Goal: Information Seeking & Learning: Learn about a topic

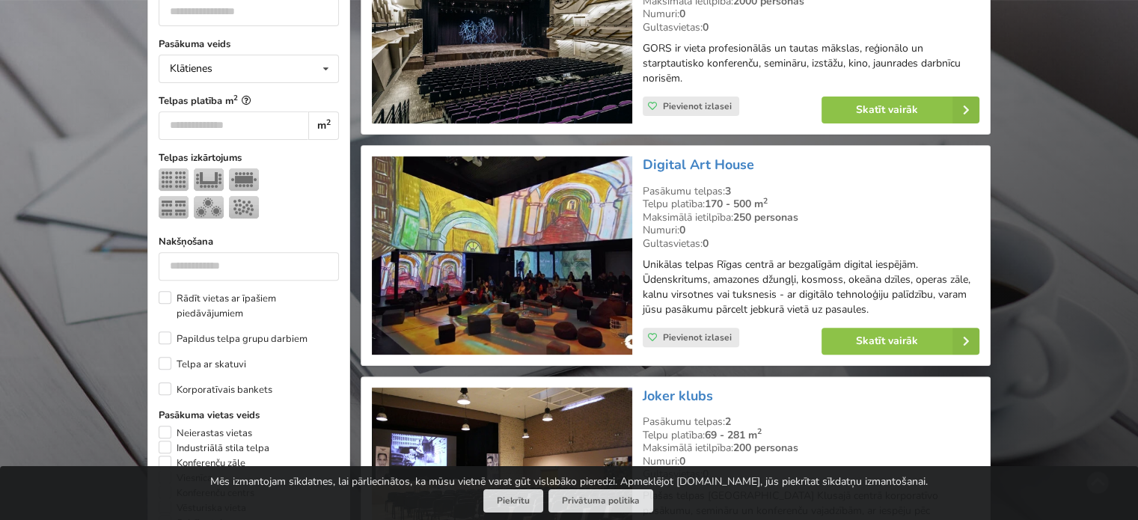
scroll to position [524, 0]
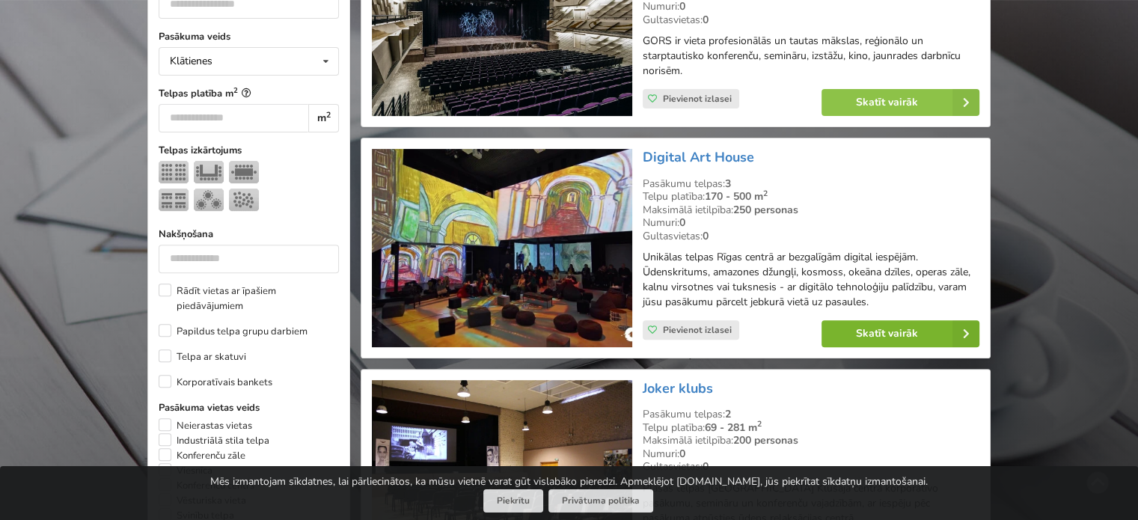
click at [853, 328] on link "Skatīt vairāk" at bounding box center [901, 333] width 158 height 27
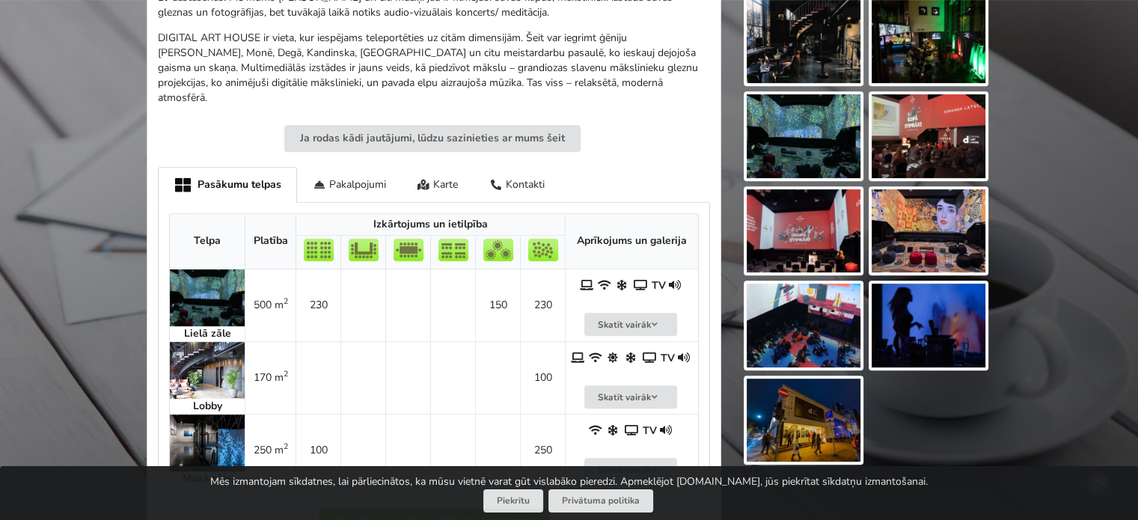
scroll to position [673, 0]
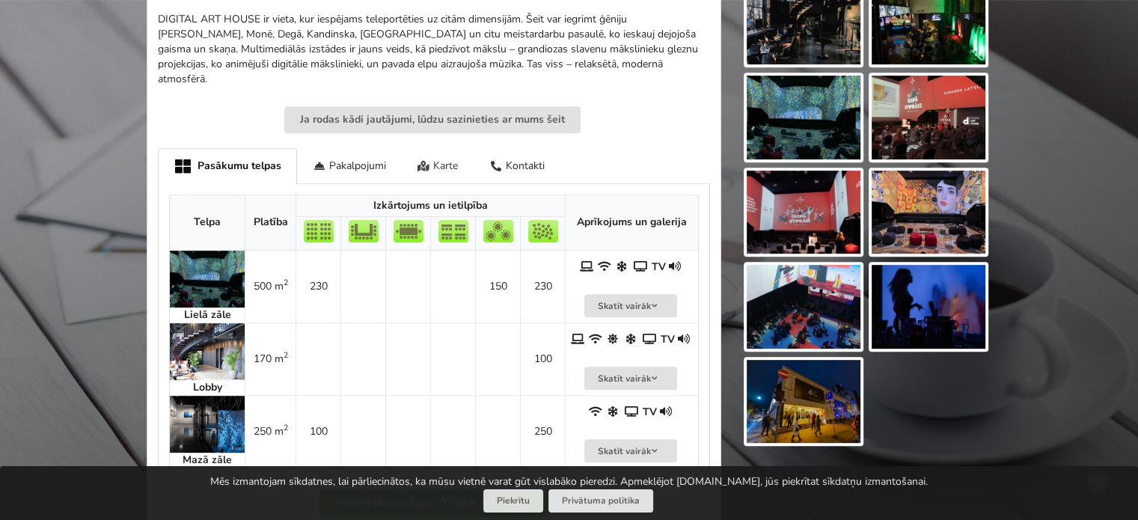
click at [445, 153] on div "Karte" at bounding box center [438, 165] width 73 height 35
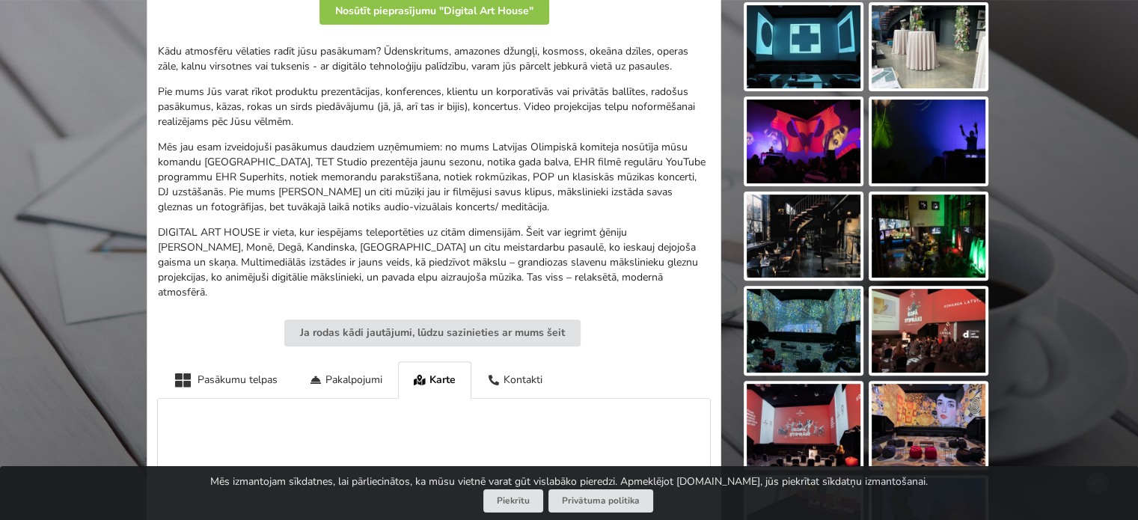
scroll to position [449, 0]
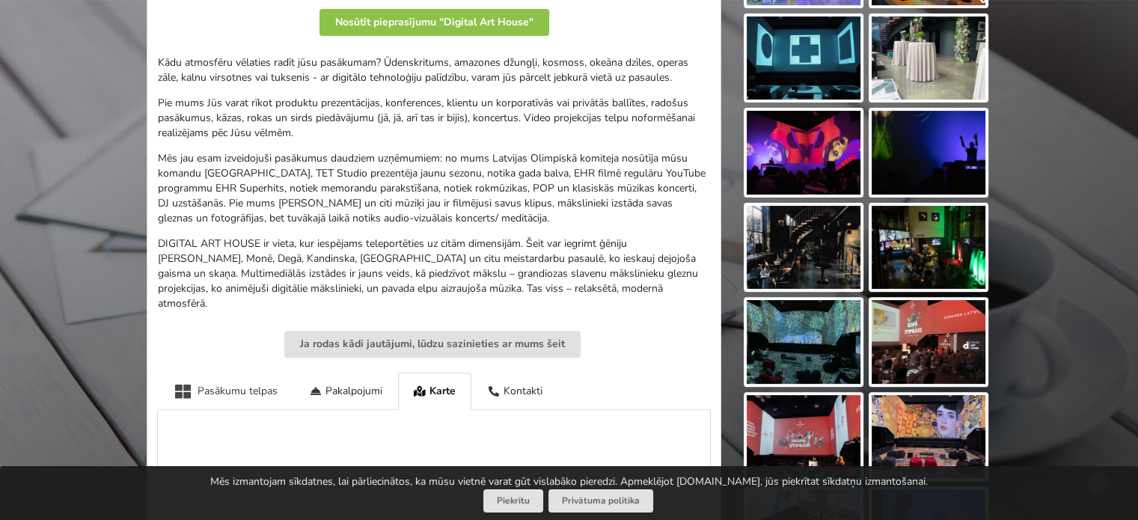
click at [248, 374] on div "Pasākumu telpas" at bounding box center [225, 391] width 135 height 37
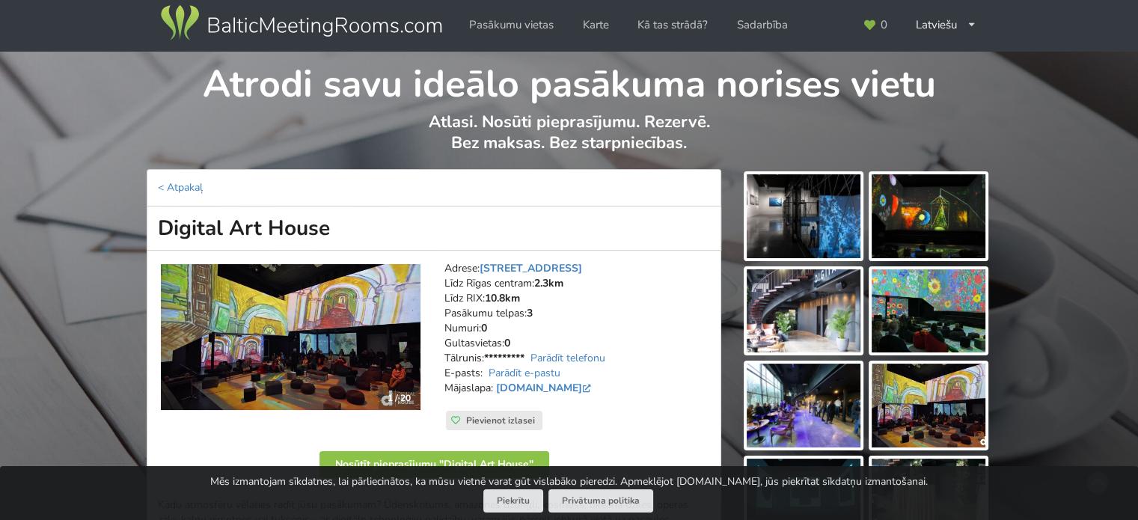
scroll to position [0, 0]
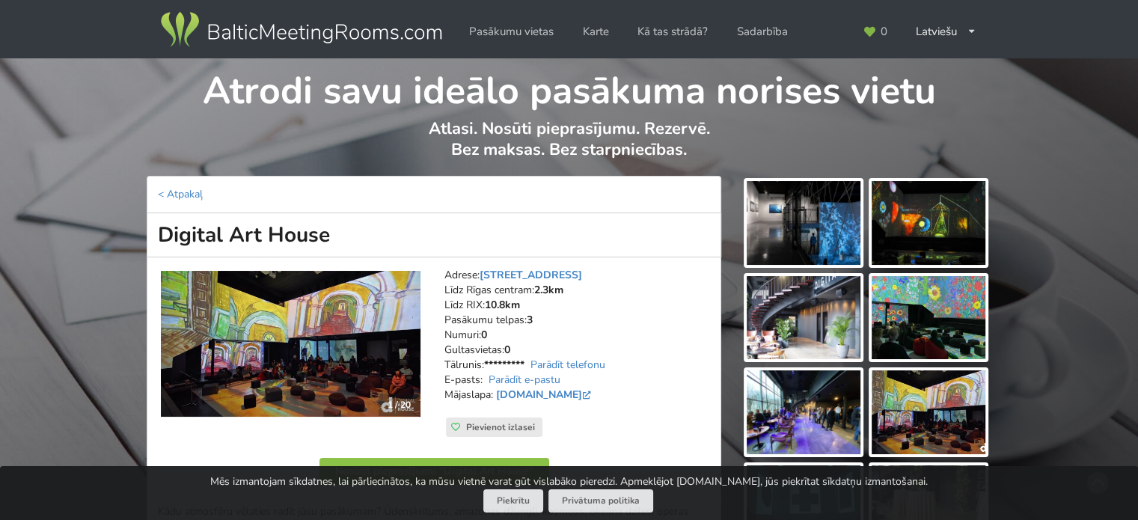
click at [800, 213] on img at bounding box center [804, 223] width 114 height 84
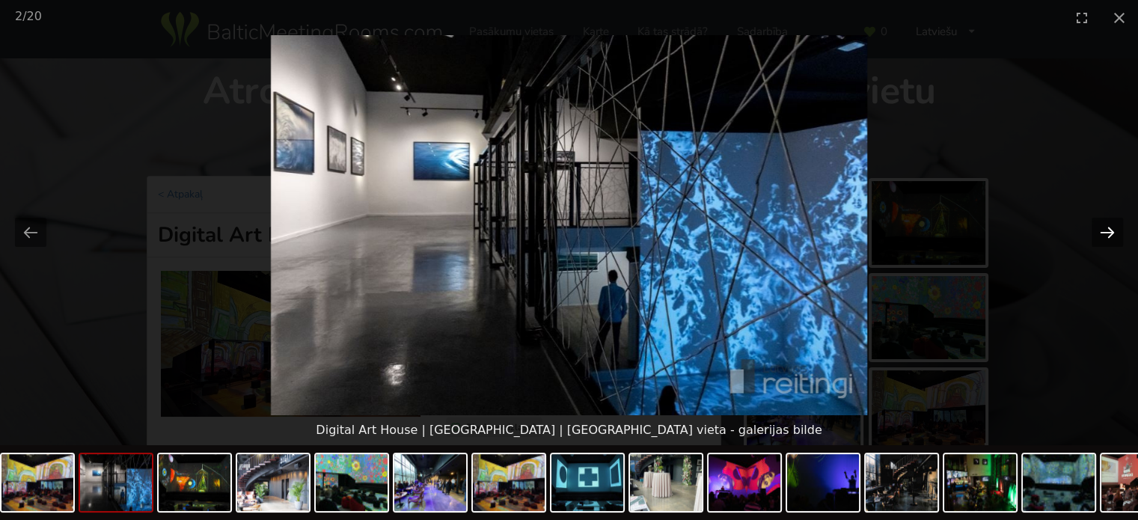
click at [1105, 231] on button "Next slide" at bounding box center [1107, 232] width 31 height 29
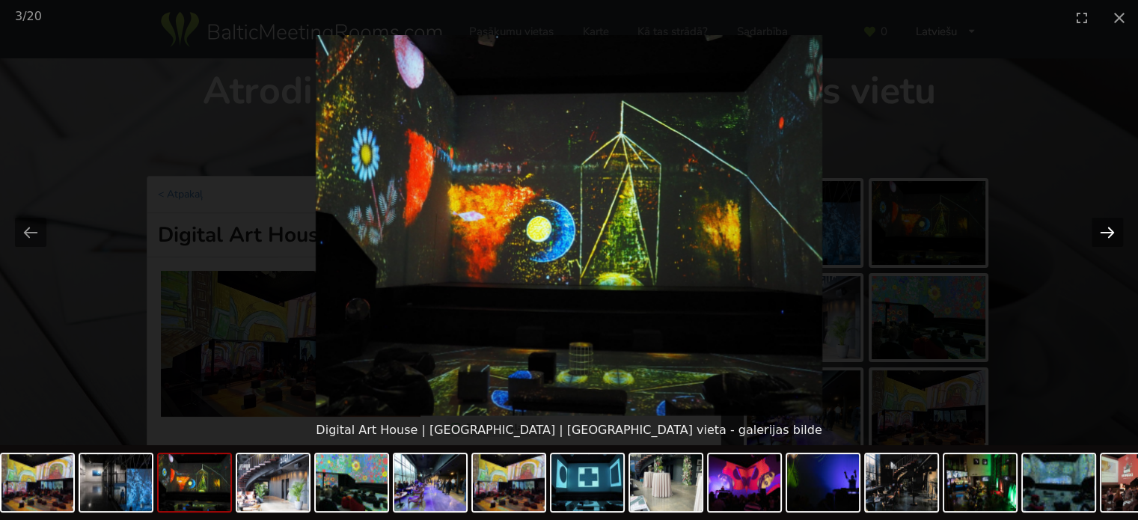
click at [1105, 231] on button "Next slide" at bounding box center [1107, 232] width 31 height 29
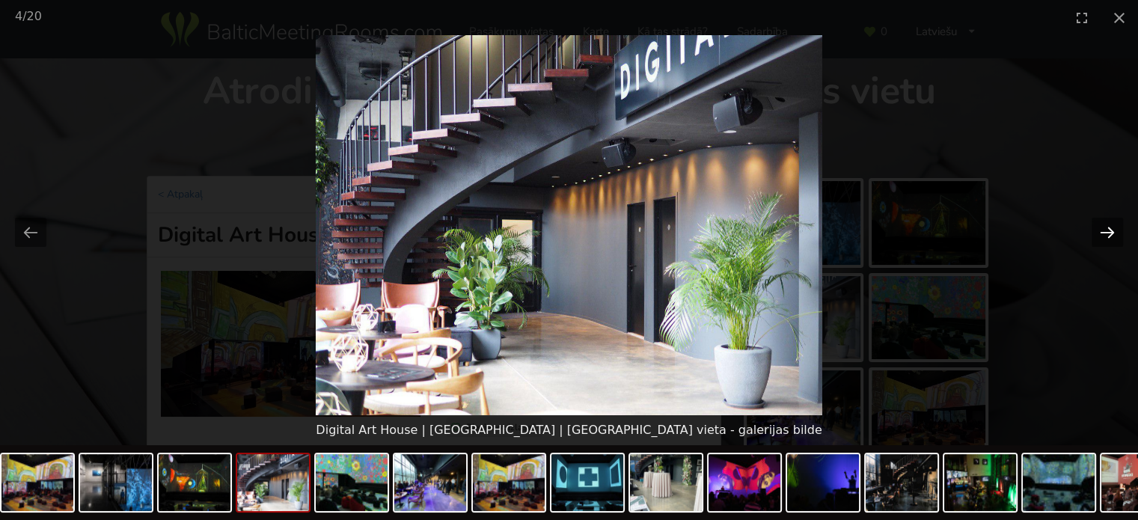
click at [1105, 231] on button "Next slide" at bounding box center [1107, 232] width 31 height 29
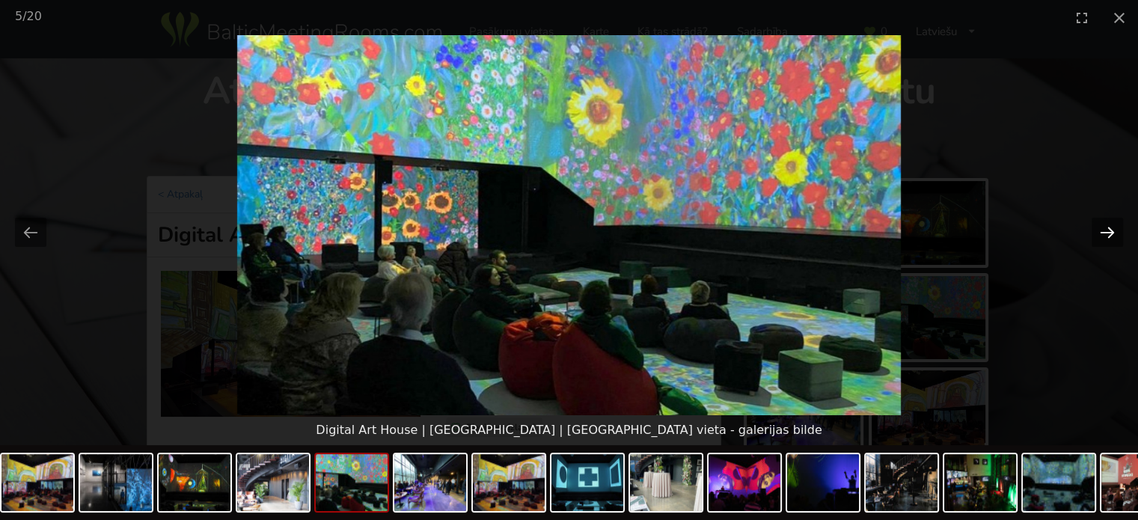
click at [1105, 231] on button "Next slide" at bounding box center [1107, 232] width 31 height 29
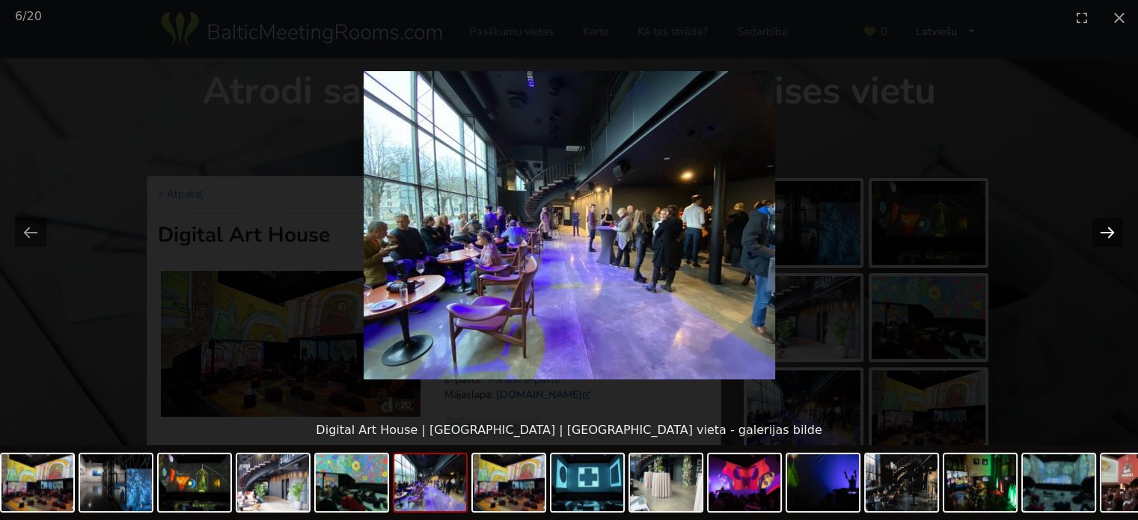
click at [1105, 231] on button "Next slide" at bounding box center [1107, 232] width 31 height 29
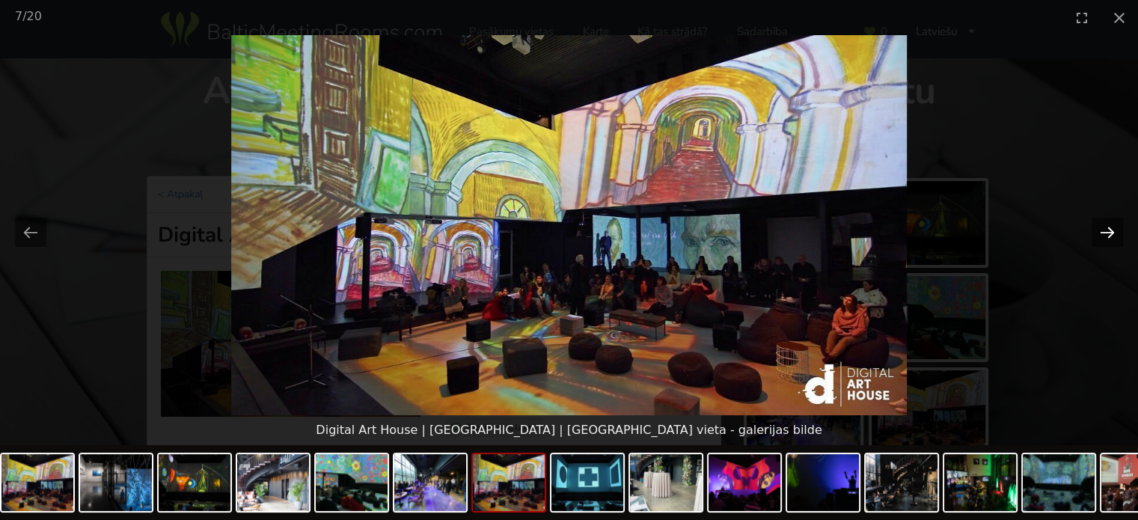
click at [1105, 231] on button "Next slide" at bounding box center [1107, 232] width 31 height 29
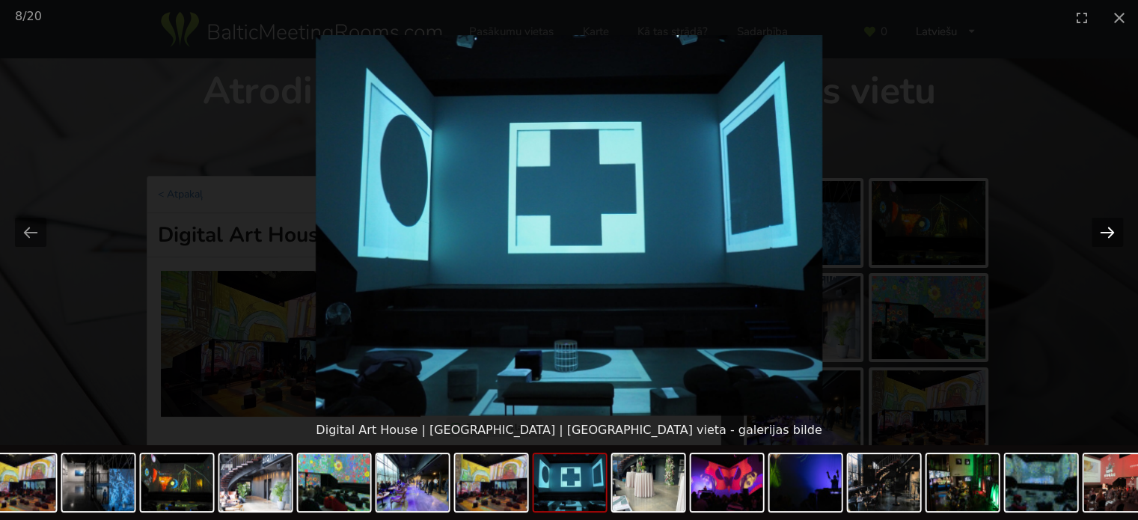
click at [1105, 231] on button "Next slide" at bounding box center [1107, 232] width 31 height 29
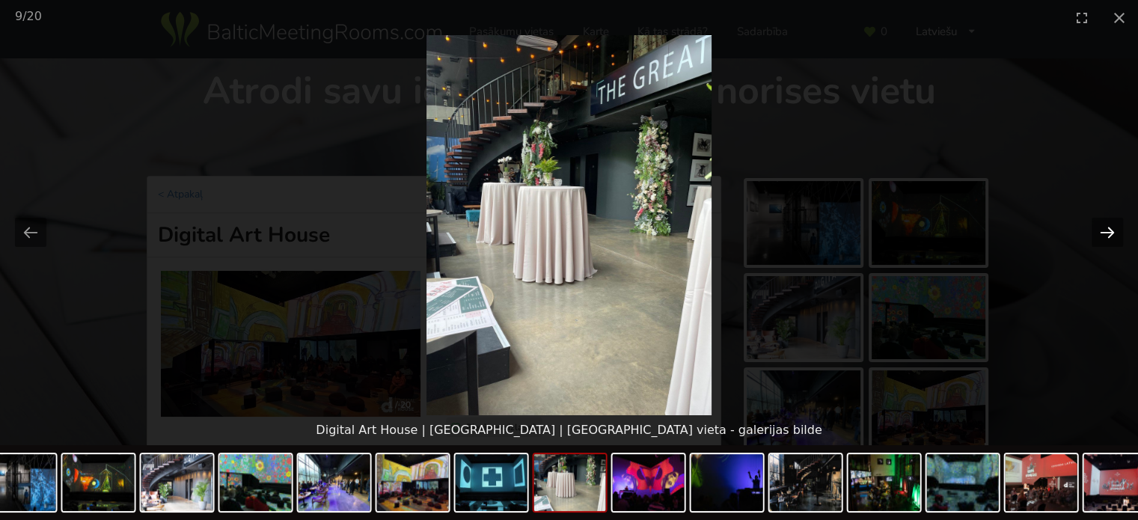
click at [1105, 231] on button "Next slide" at bounding box center [1107, 232] width 31 height 29
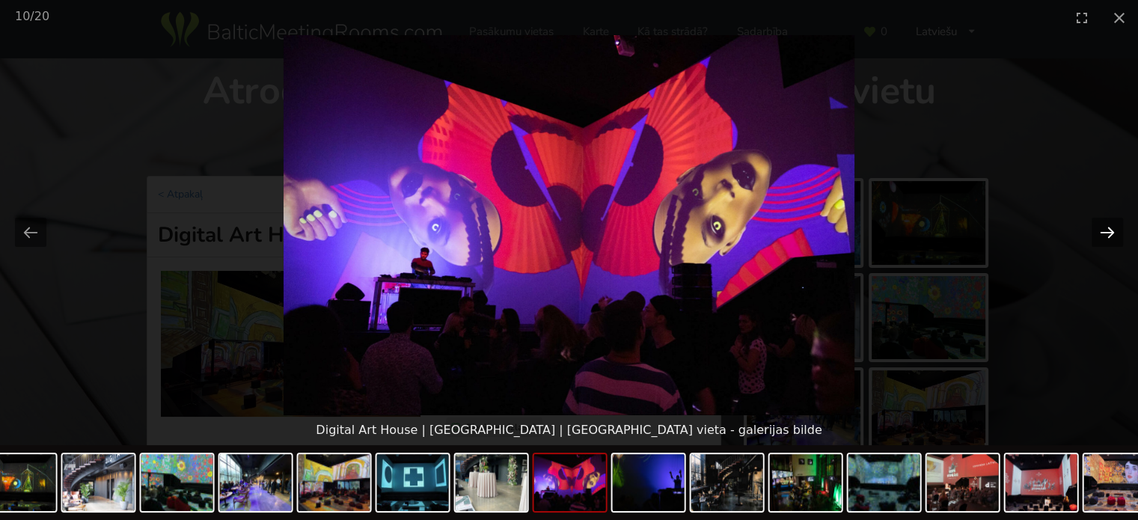
click at [1105, 231] on button "Next slide" at bounding box center [1107, 232] width 31 height 29
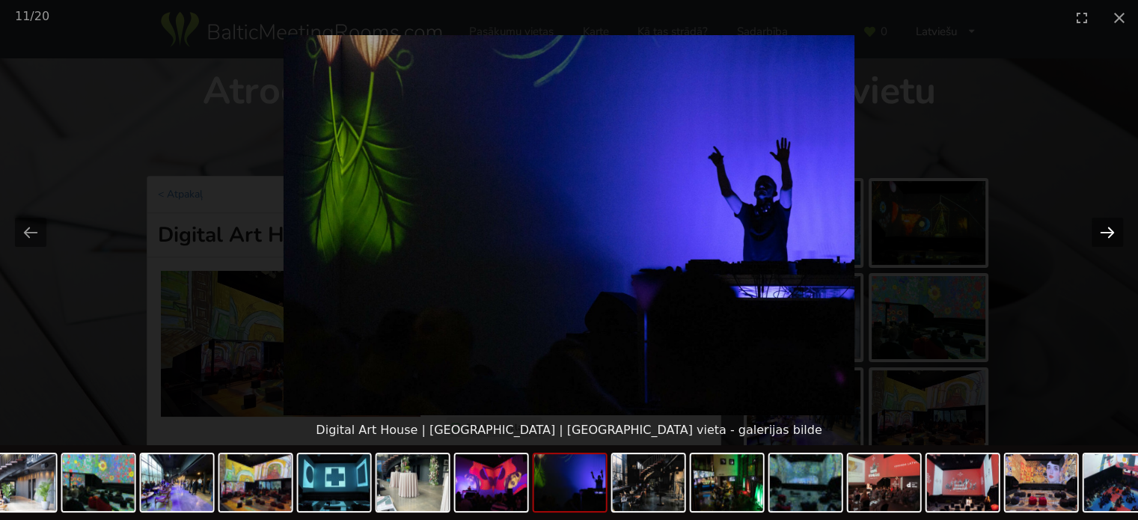
click at [1105, 231] on button "Next slide" at bounding box center [1107, 232] width 31 height 29
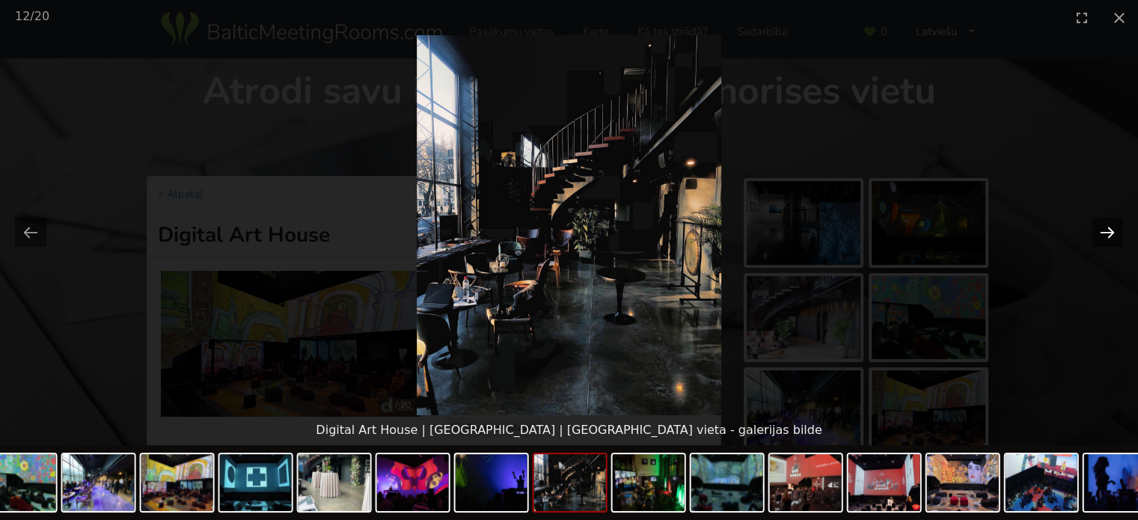
click at [1105, 231] on button "Next slide" at bounding box center [1107, 232] width 31 height 29
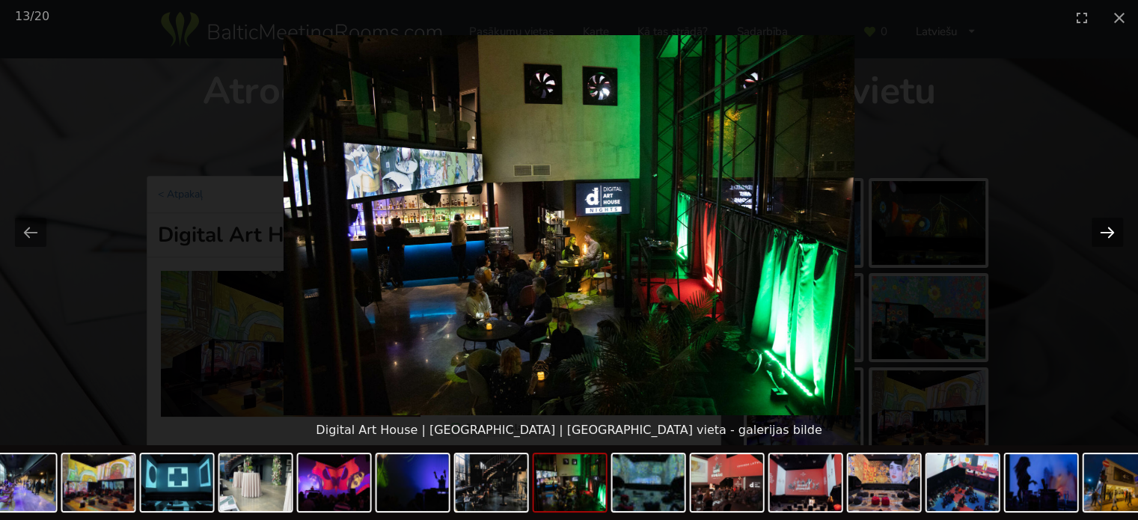
click at [1105, 231] on button "Next slide" at bounding box center [1107, 232] width 31 height 29
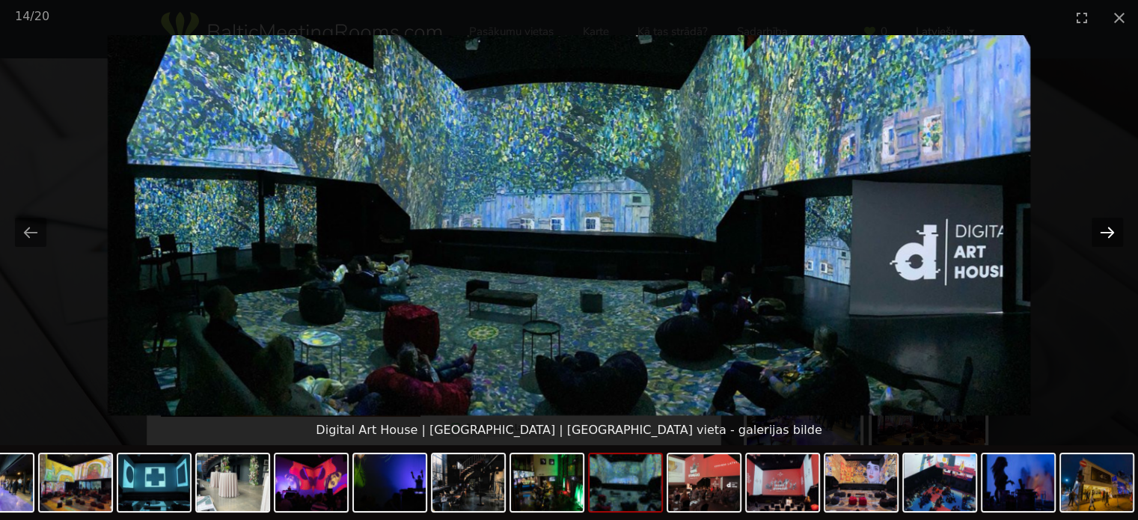
click at [1105, 231] on button "Next slide" at bounding box center [1107, 232] width 31 height 29
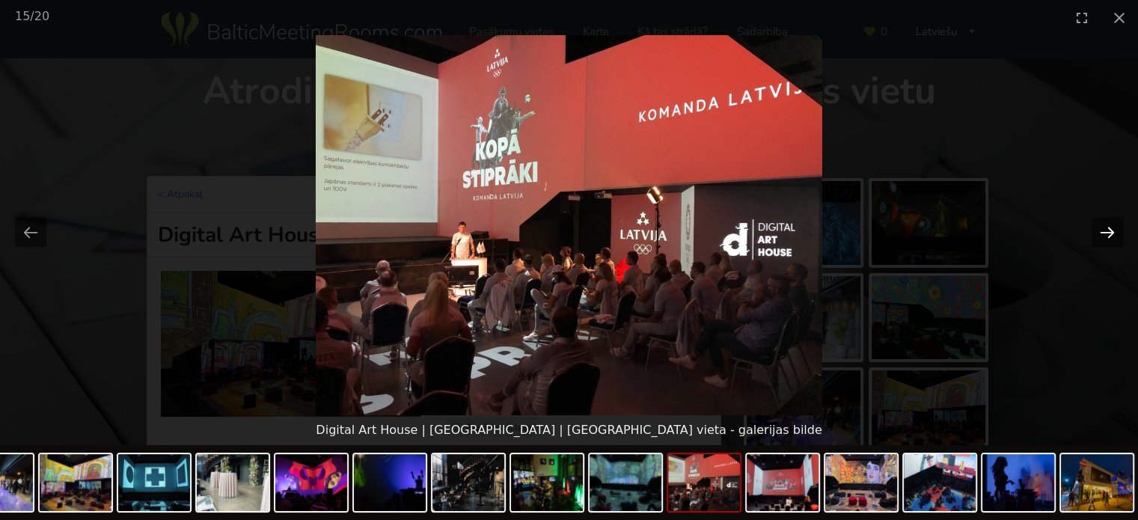
click at [1105, 231] on button "Next slide" at bounding box center [1107, 232] width 31 height 29
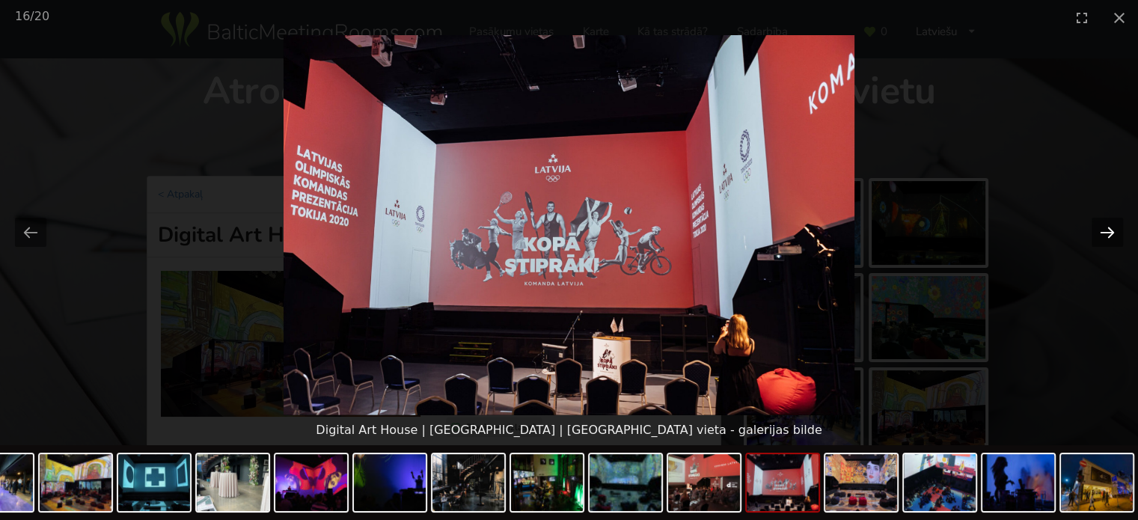
click at [1104, 218] on button "Next slide" at bounding box center [1107, 232] width 31 height 29
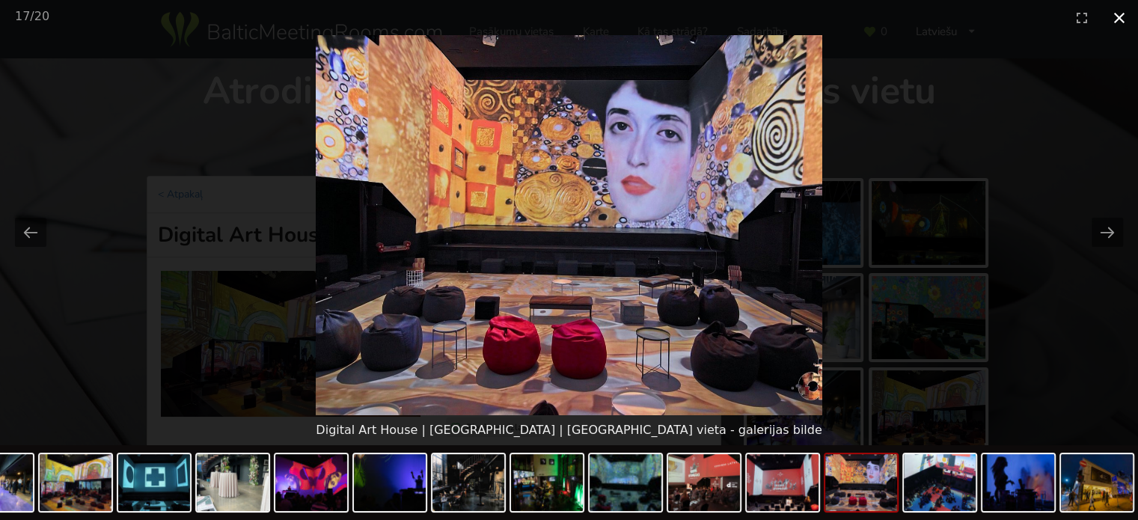
click at [1112, 20] on button "Close gallery" at bounding box center [1119, 17] width 37 height 35
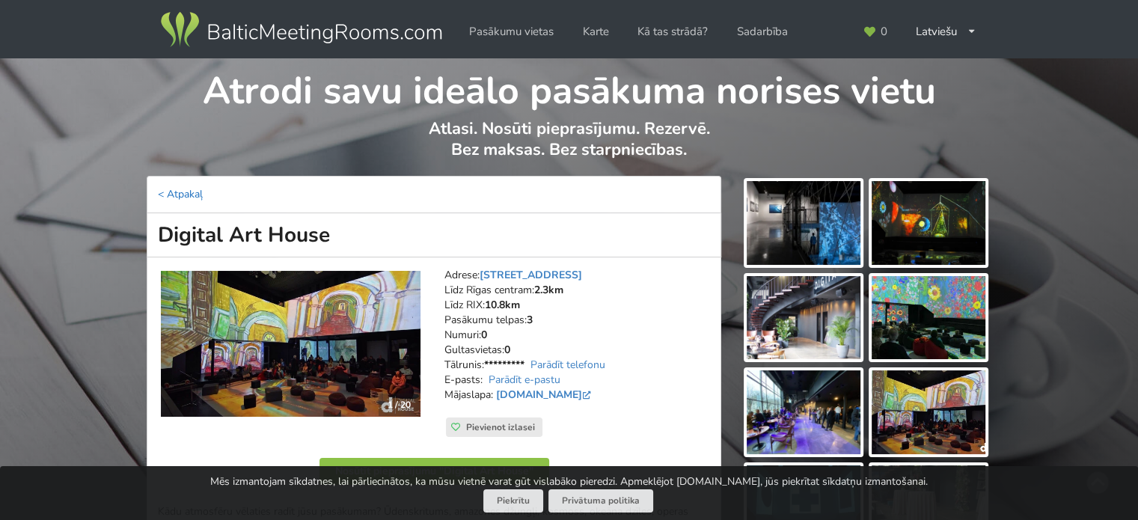
click at [168, 190] on link "< Atpakaļ" at bounding box center [180, 194] width 45 height 14
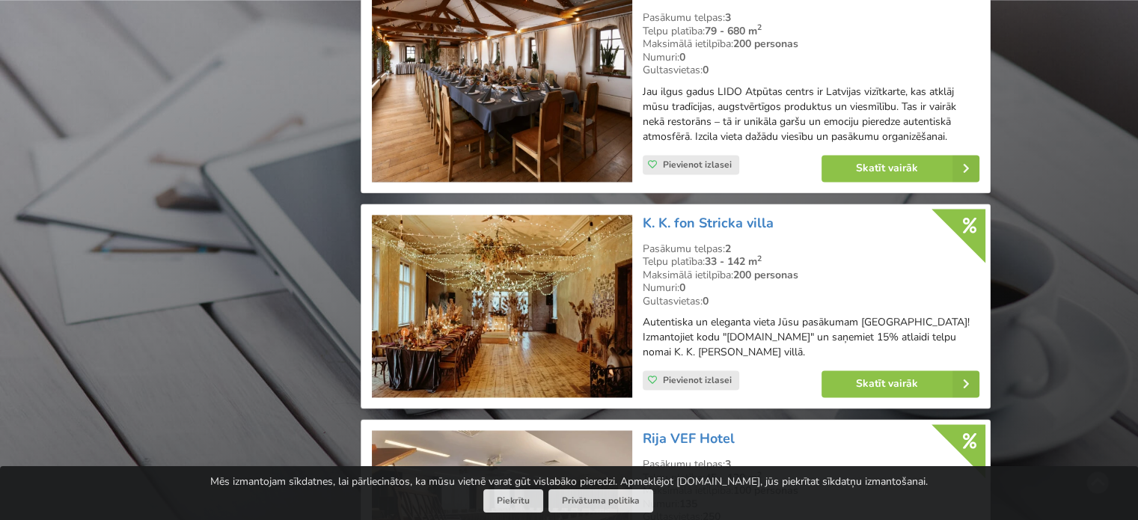
scroll to position [2320, 0]
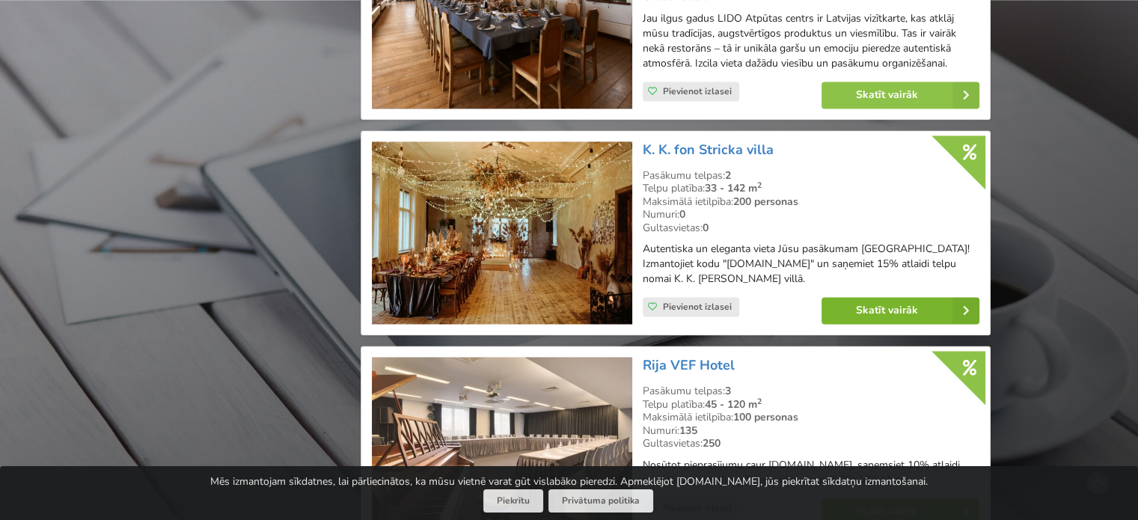
click at [872, 315] on link "Skatīt vairāk" at bounding box center [901, 310] width 158 height 27
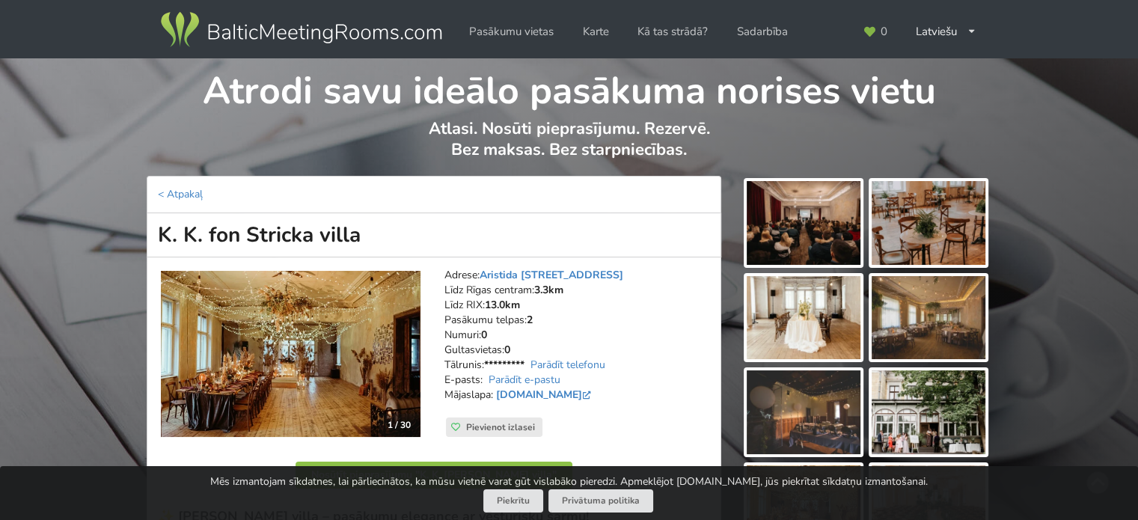
click at [793, 203] on img at bounding box center [804, 223] width 114 height 84
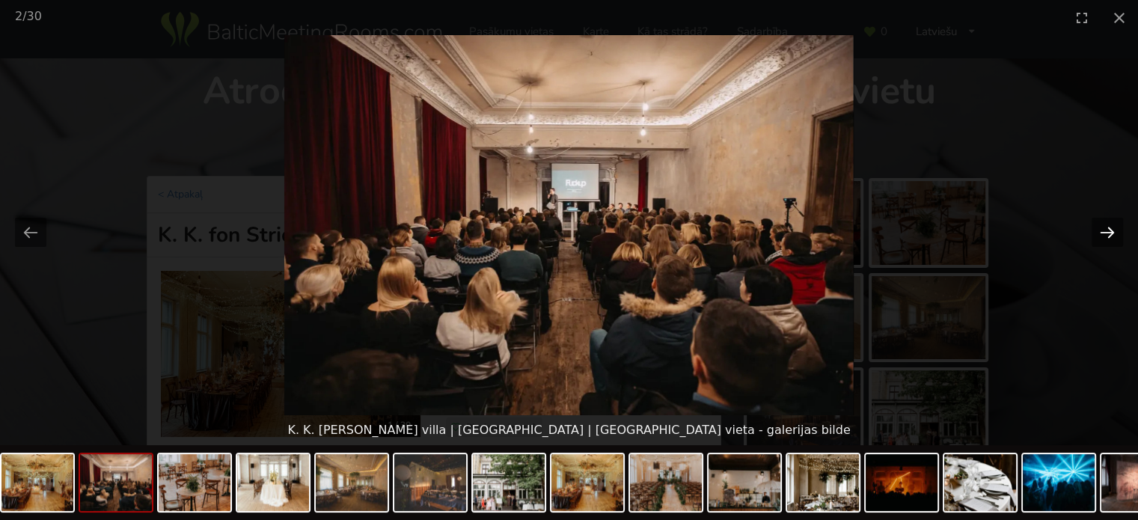
click at [1110, 226] on button "Next slide" at bounding box center [1107, 232] width 31 height 29
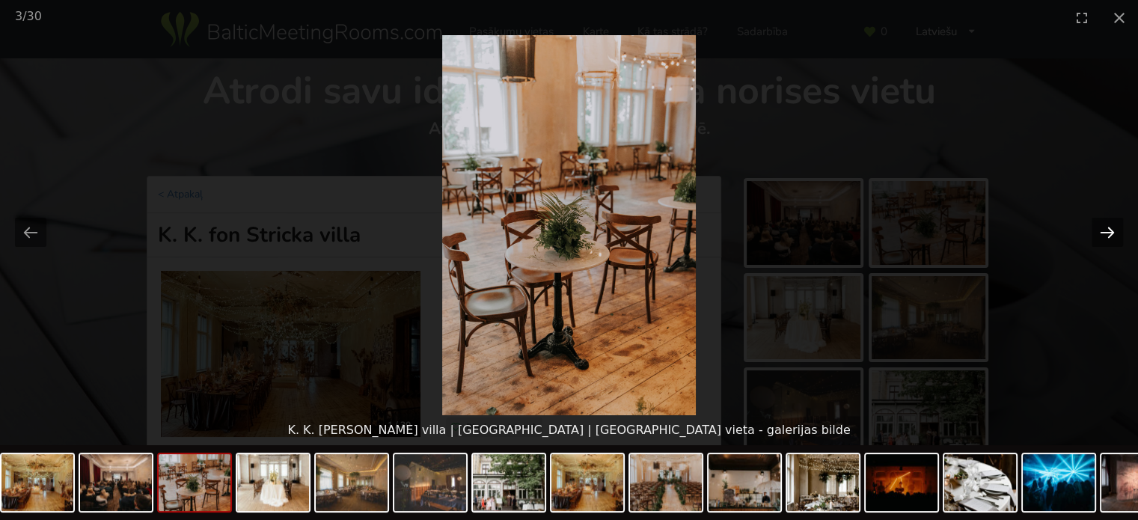
click at [1110, 226] on button "Next slide" at bounding box center [1107, 232] width 31 height 29
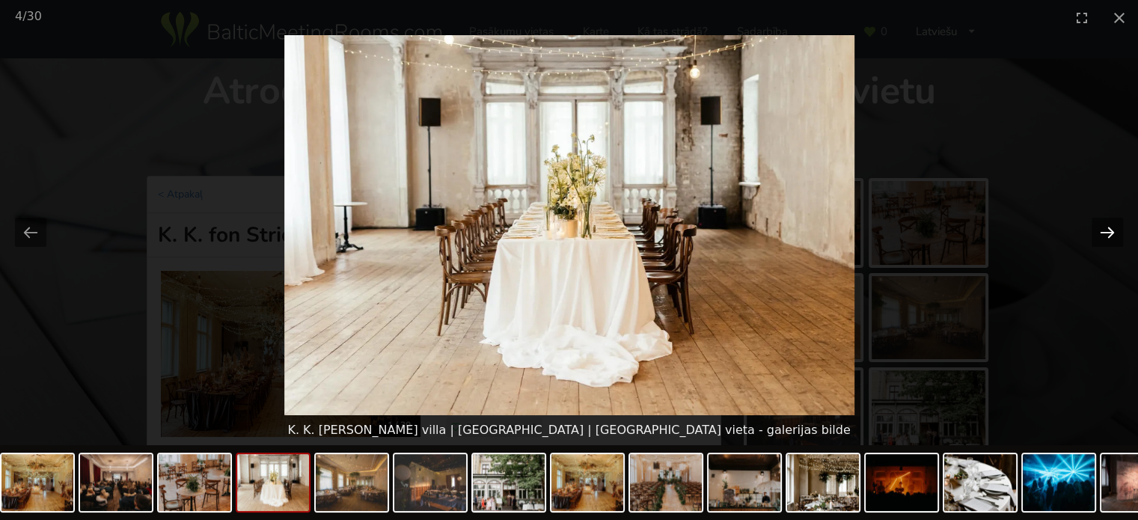
click at [1110, 226] on button "Next slide" at bounding box center [1107, 232] width 31 height 29
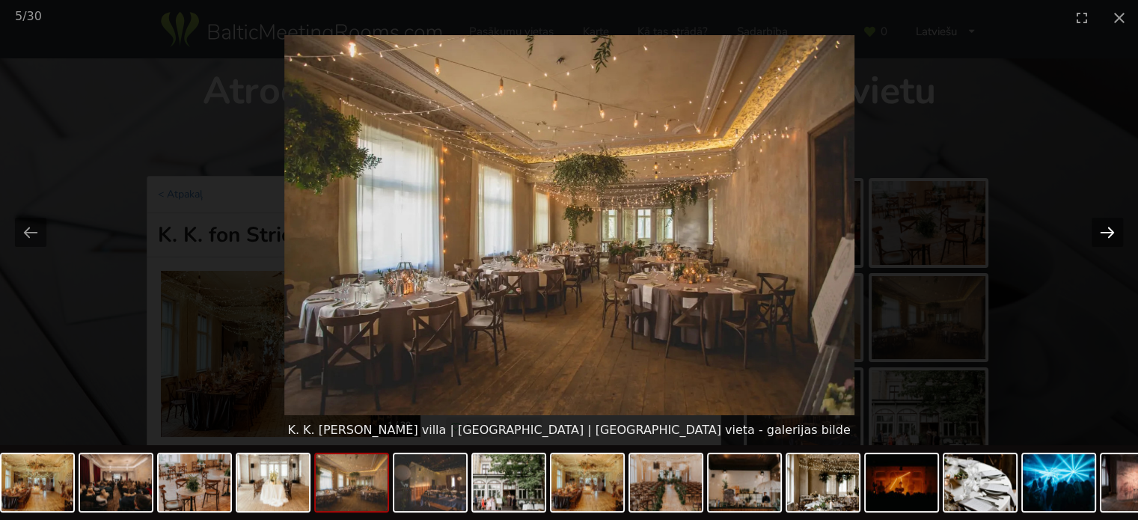
click at [1110, 226] on button "Next slide" at bounding box center [1107, 232] width 31 height 29
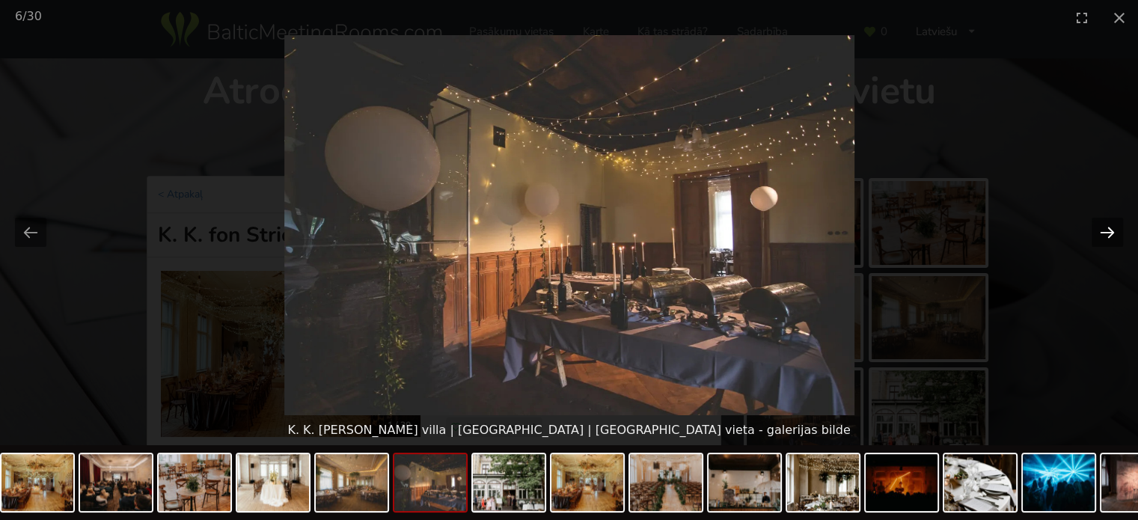
click at [1110, 226] on button "Next slide" at bounding box center [1107, 232] width 31 height 29
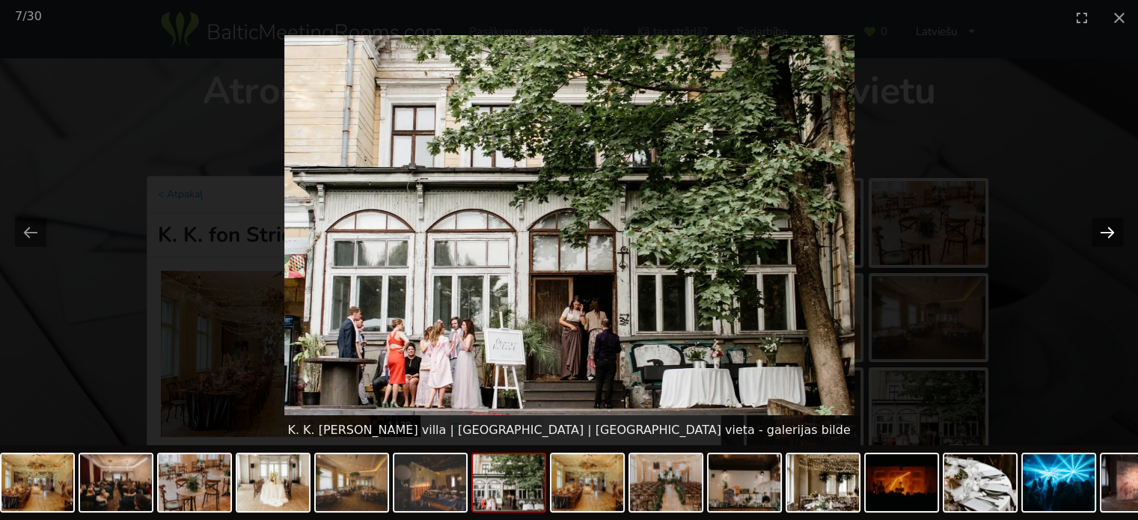
click at [1107, 231] on button "Next slide" at bounding box center [1107, 232] width 31 height 29
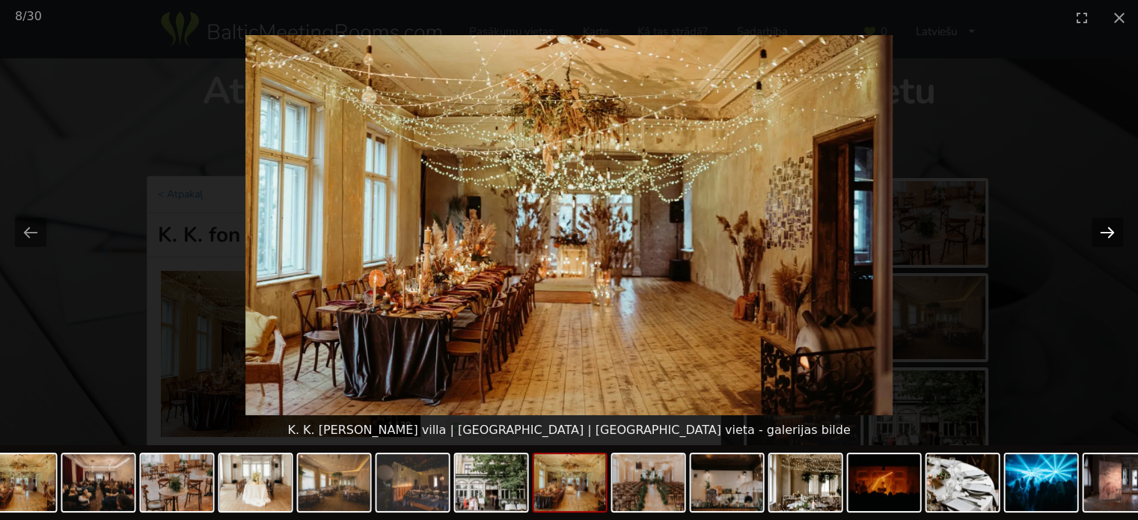
click at [1107, 231] on button "Next slide" at bounding box center [1107, 232] width 31 height 29
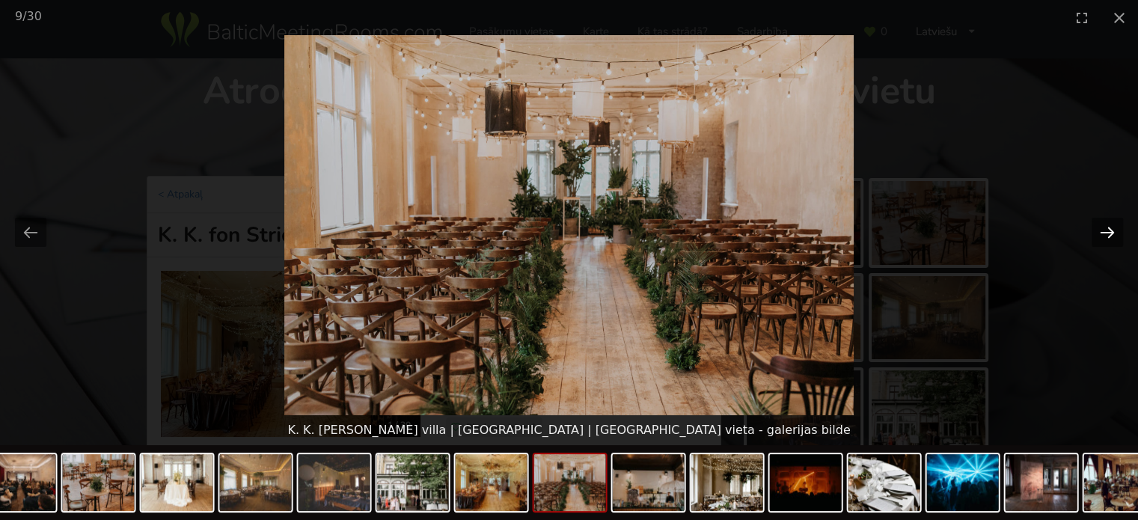
click at [1107, 231] on button "Next slide" at bounding box center [1107, 232] width 31 height 29
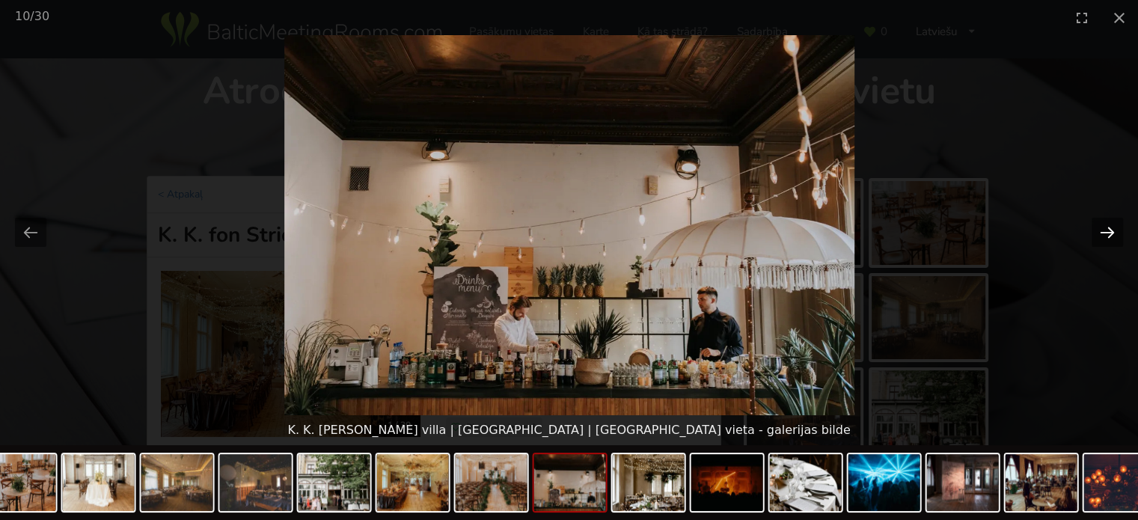
click at [1107, 231] on button "Next slide" at bounding box center [1107, 232] width 31 height 29
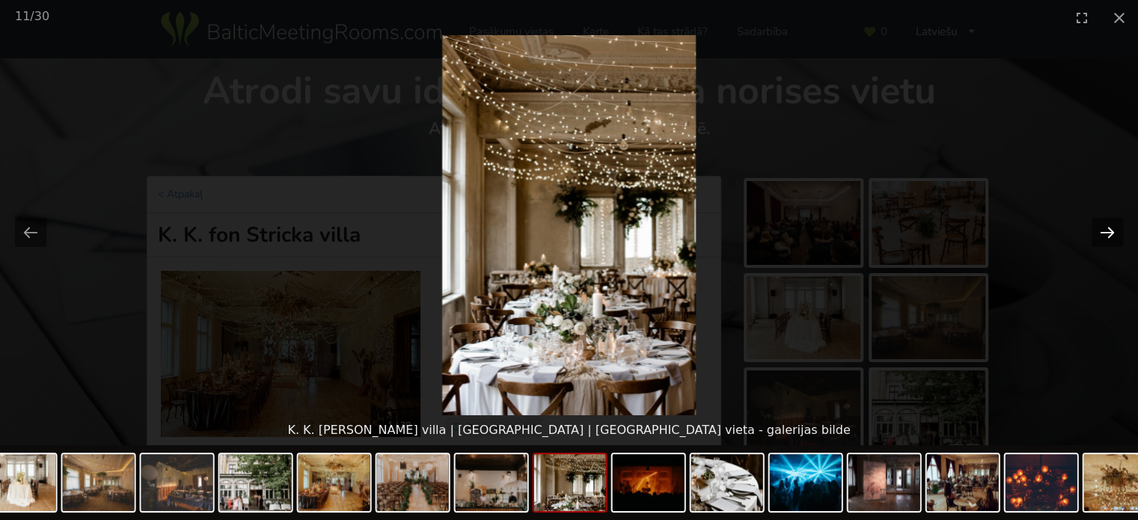
click at [1107, 231] on button "Next slide" at bounding box center [1107, 232] width 31 height 29
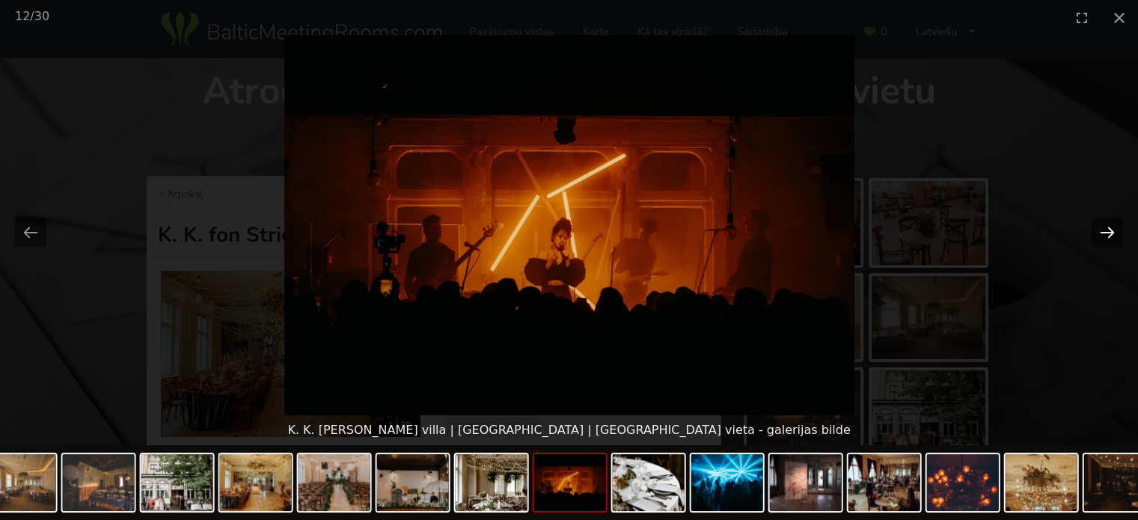
click at [1107, 231] on button "Next slide" at bounding box center [1107, 232] width 31 height 29
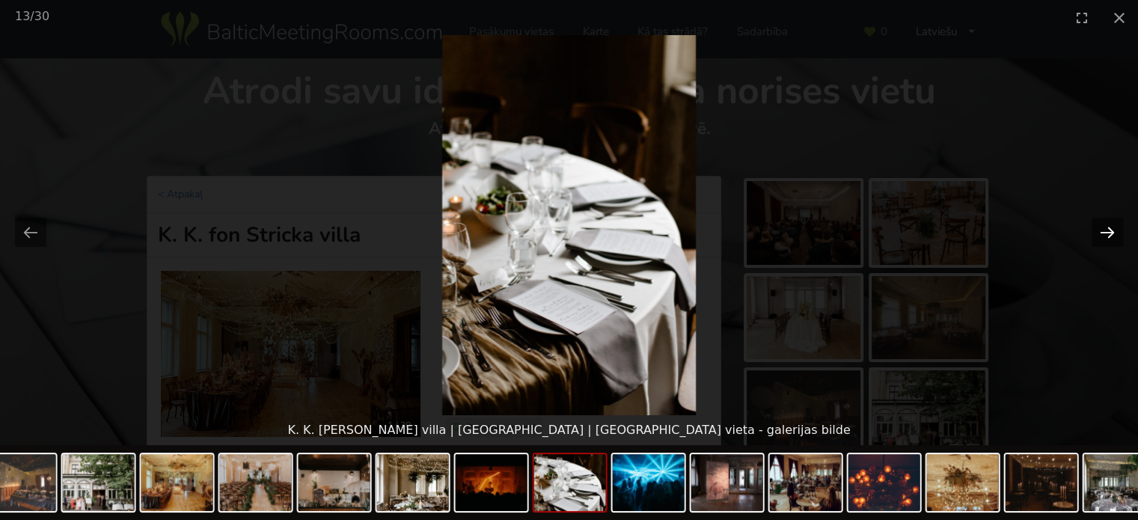
click at [1107, 231] on button "Next slide" at bounding box center [1107, 232] width 31 height 29
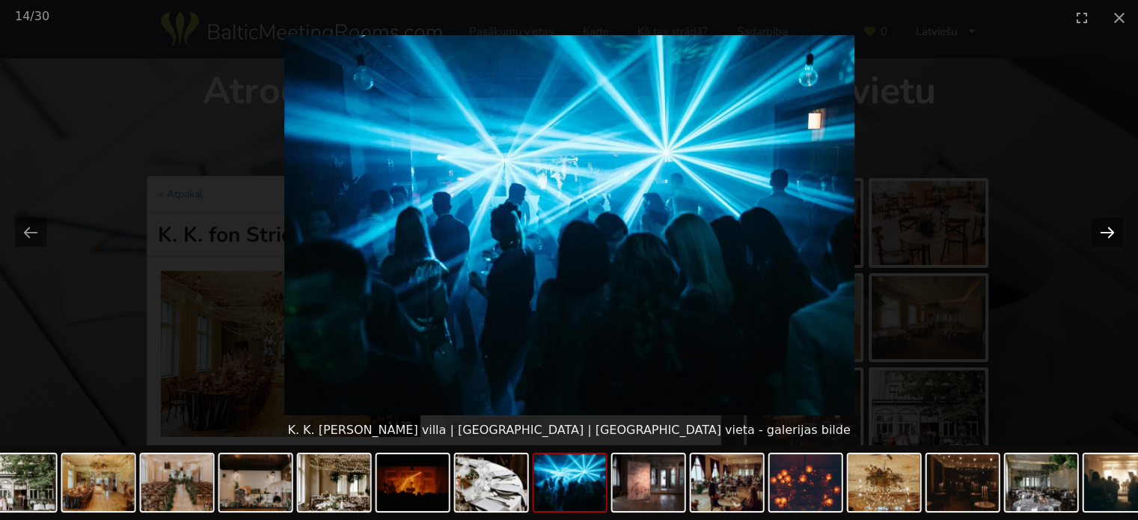
click at [1107, 231] on button "Next slide" at bounding box center [1107, 232] width 31 height 29
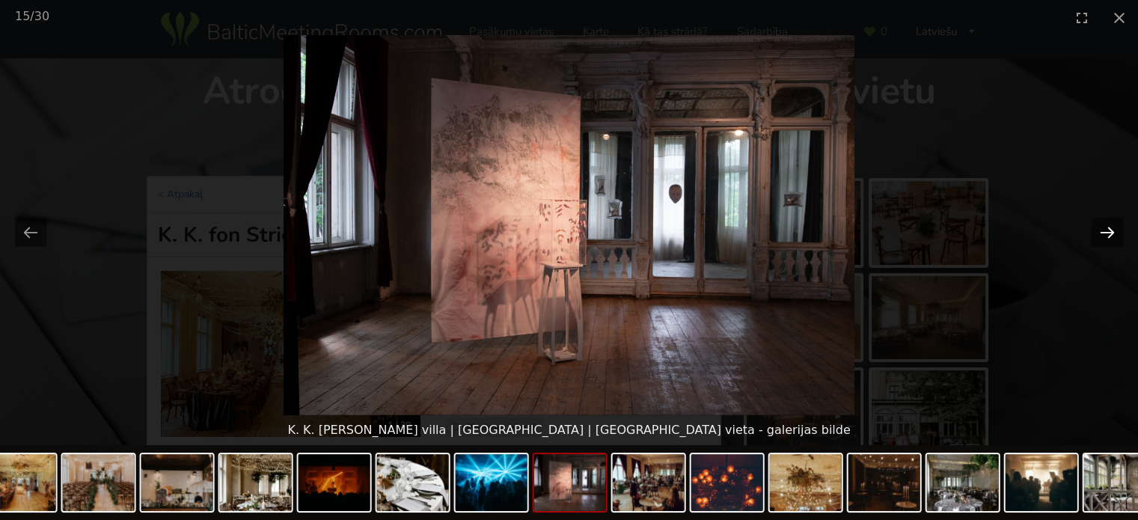
click at [1107, 231] on button "Next slide" at bounding box center [1107, 232] width 31 height 29
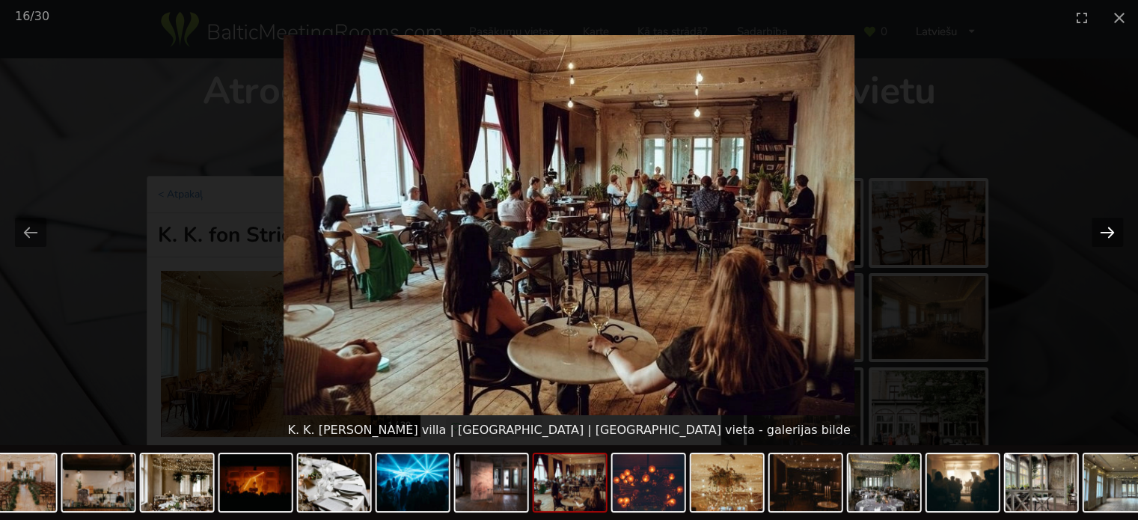
click at [1107, 231] on button "Next slide" at bounding box center [1107, 232] width 31 height 29
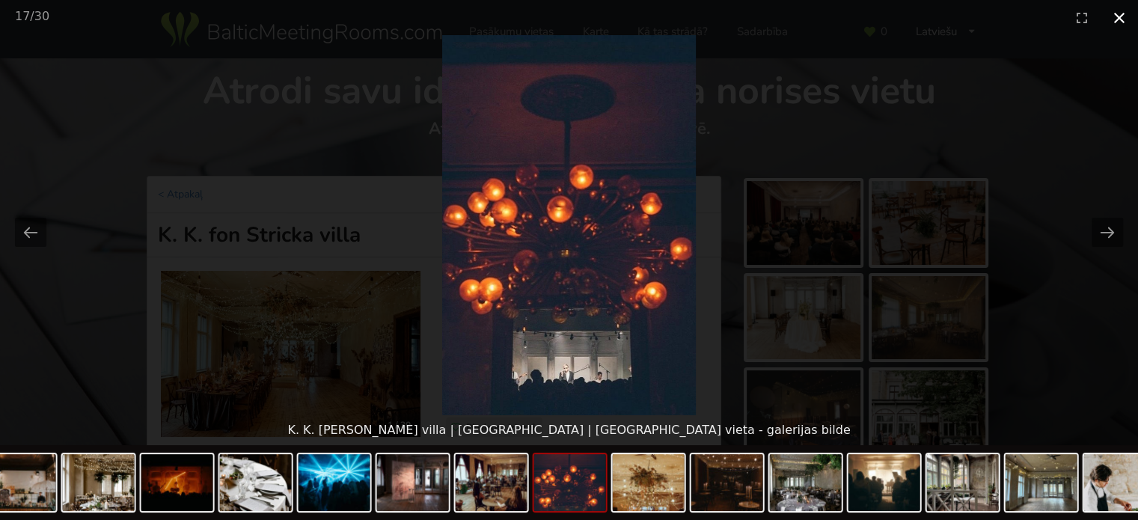
click at [1119, 19] on button "Close gallery" at bounding box center [1119, 17] width 37 height 35
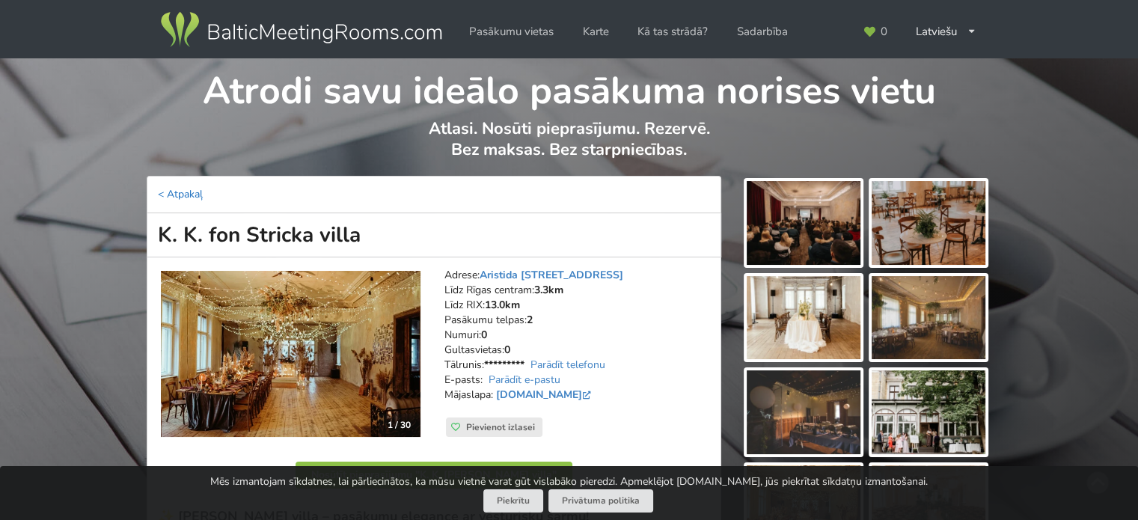
click at [167, 191] on link "< Atpakaļ" at bounding box center [180, 194] width 45 height 14
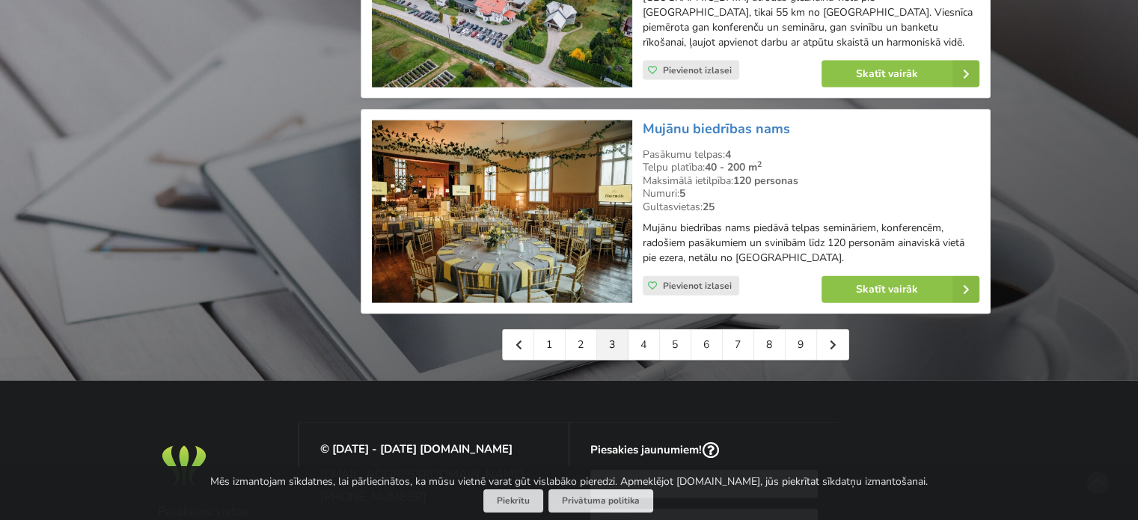
scroll to position [3442, 0]
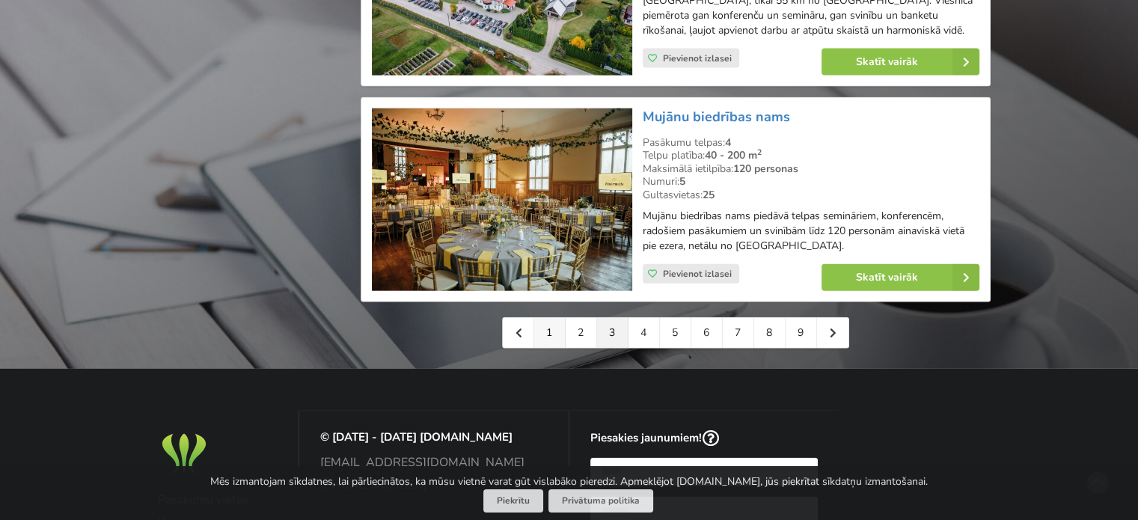
click at [554, 343] on link "1" at bounding box center [549, 333] width 31 height 30
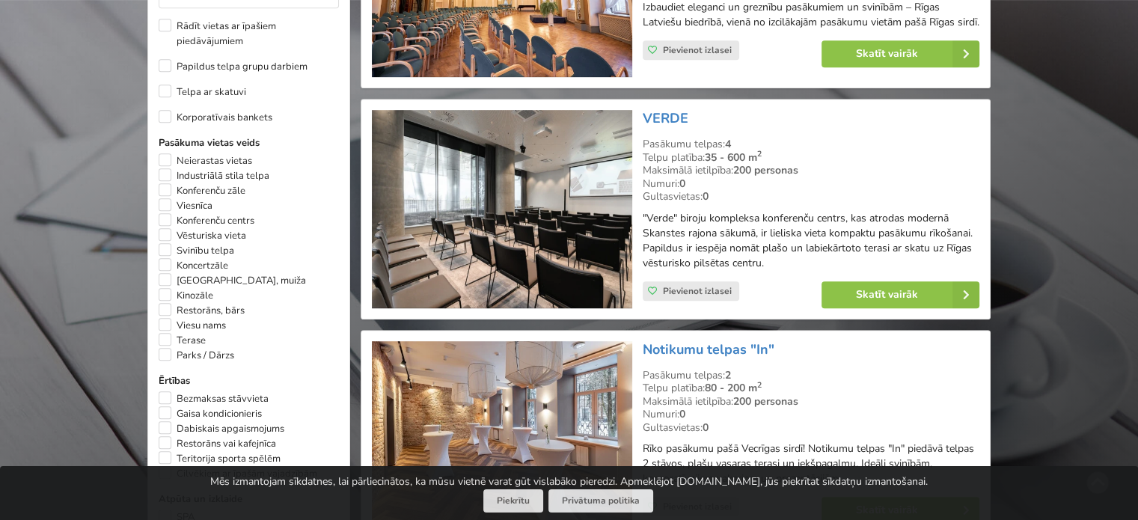
scroll to position [823, 0]
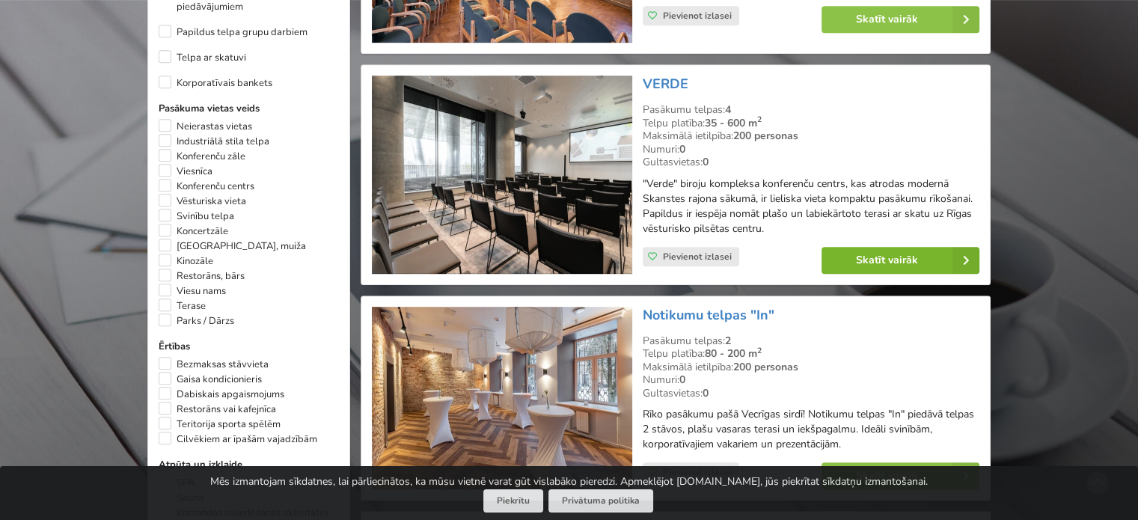
click at [887, 266] on link "Skatīt vairāk" at bounding box center [901, 260] width 158 height 27
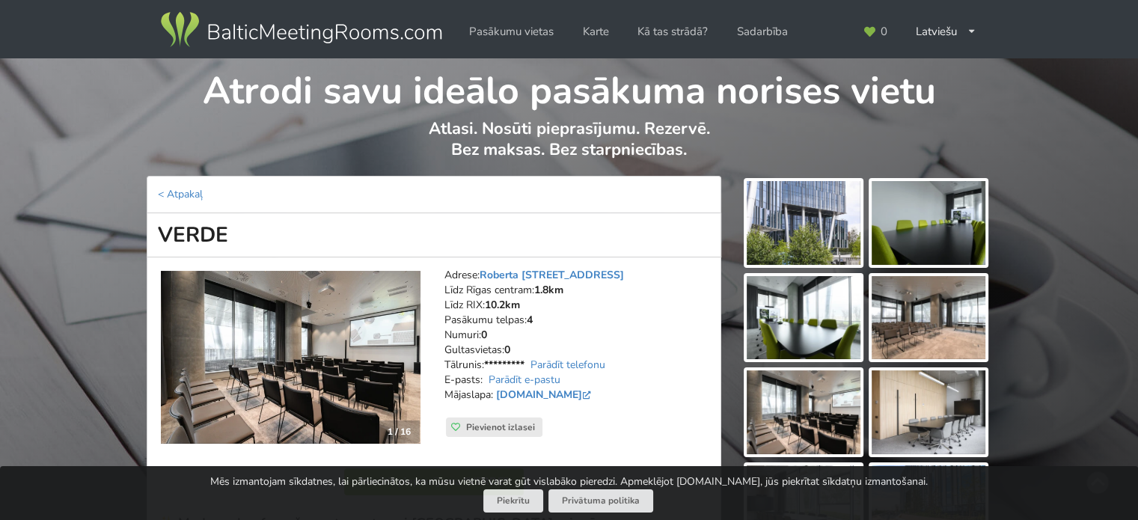
click at [789, 215] on img at bounding box center [804, 223] width 114 height 84
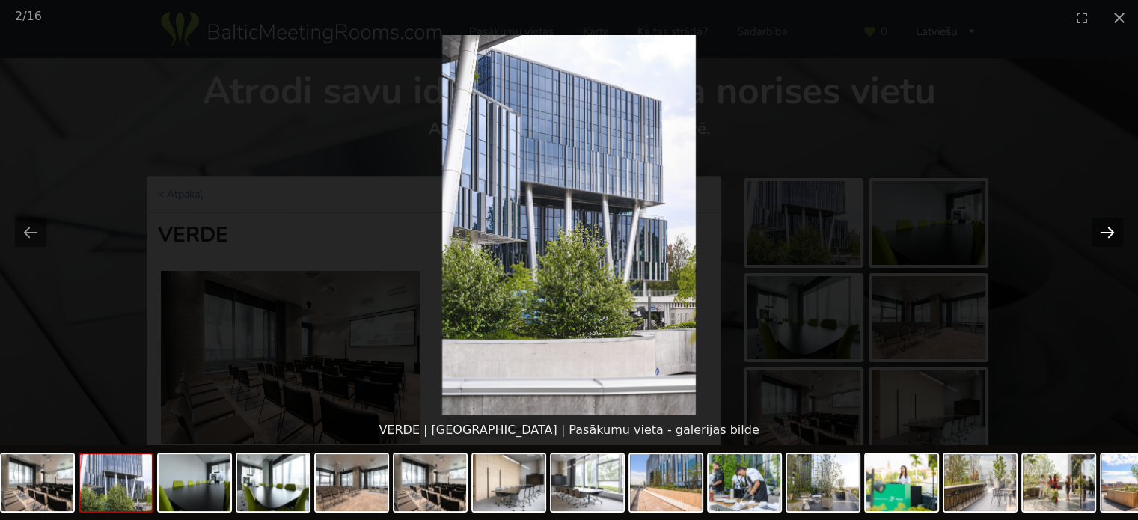
click at [1108, 230] on button "Next slide" at bounding box center [1107, 232] width 31 height 29
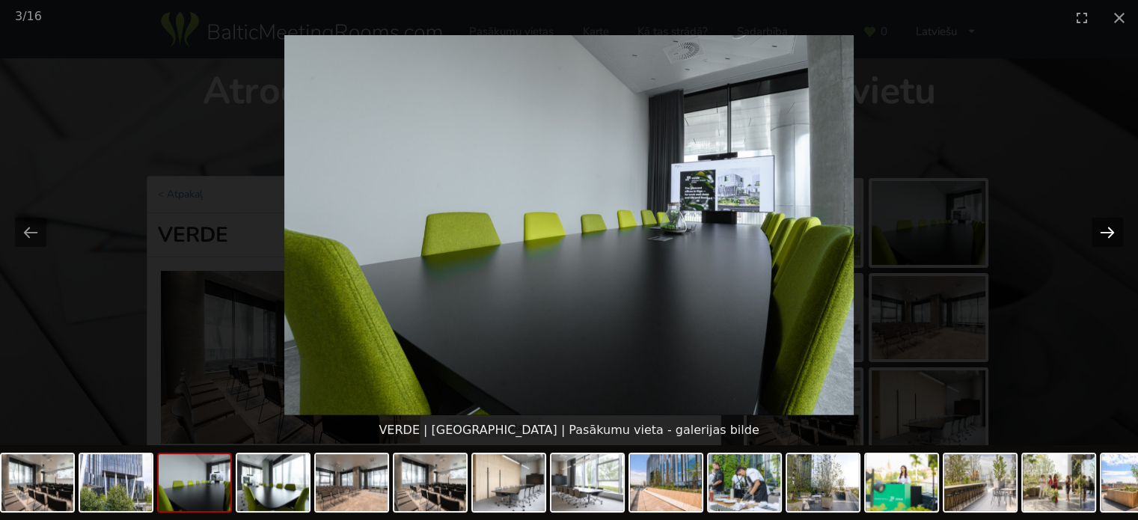
click at [1108, 230] on button "Next slide" at bounding box center [1107, 232] width 31 height 29
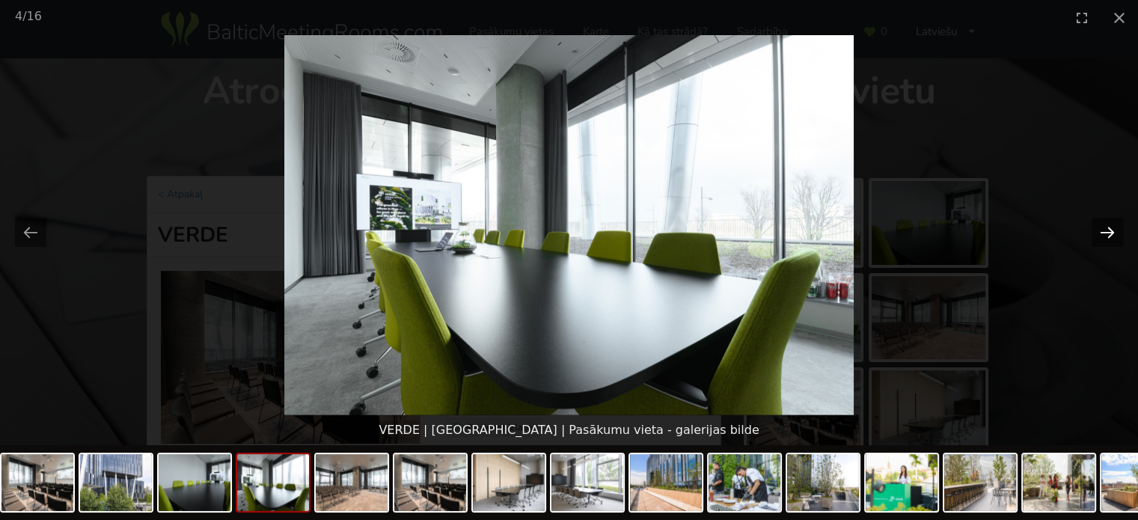
click at [1108, 230] on button "Next slide" at bounding box center [1107, 232] width 31 height 29
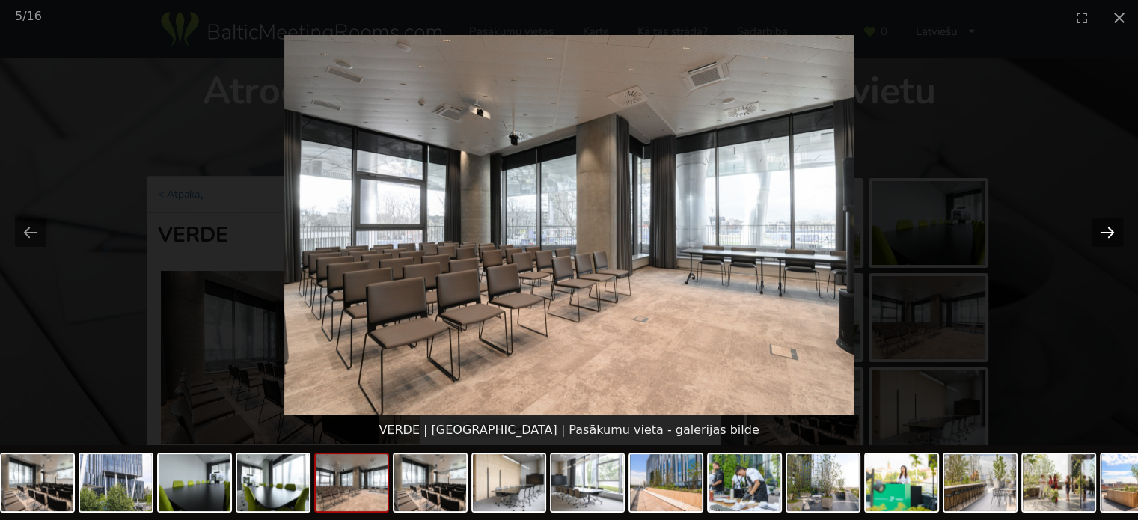
click at [1108, 230] on button "Next slide" at bounding box center [1107, 232] width 31 height 29
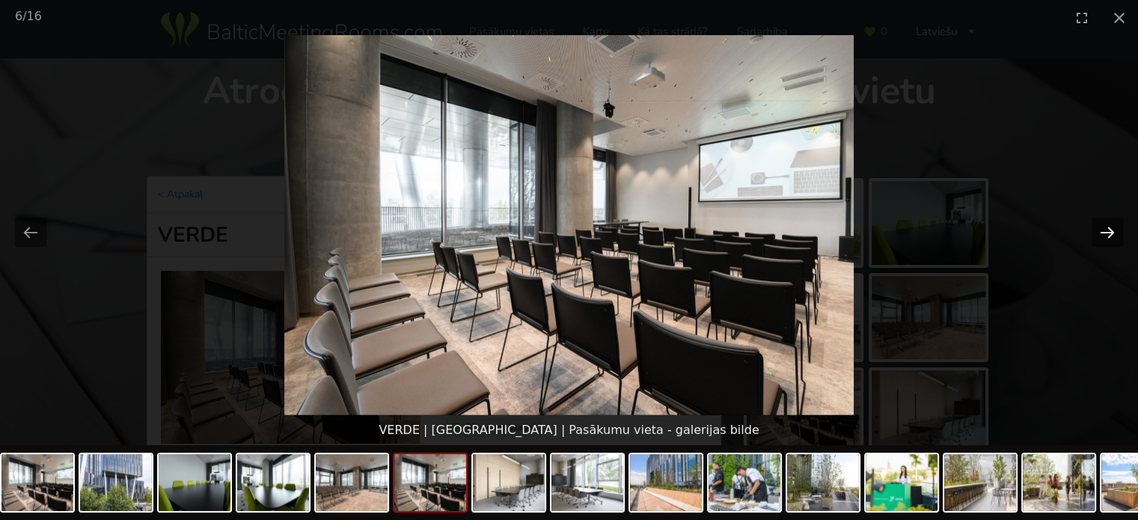
click at [1108, 230] on button "Next slide" at bounding box center [1107, 232] width 31 height 29
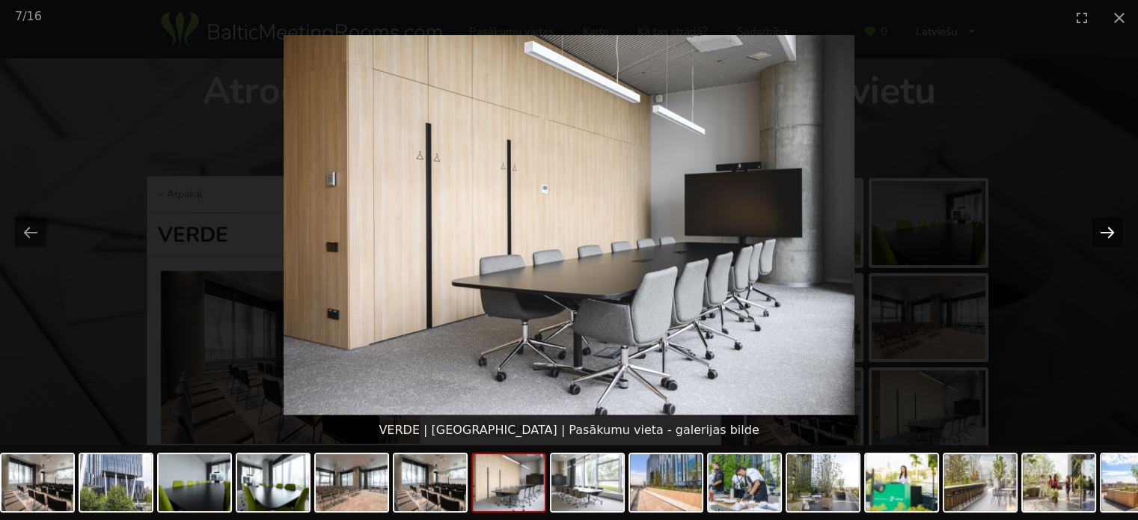
click at [1108, 230] on button "Next slide" at bounding box center [1107, 232] width 31 height 29
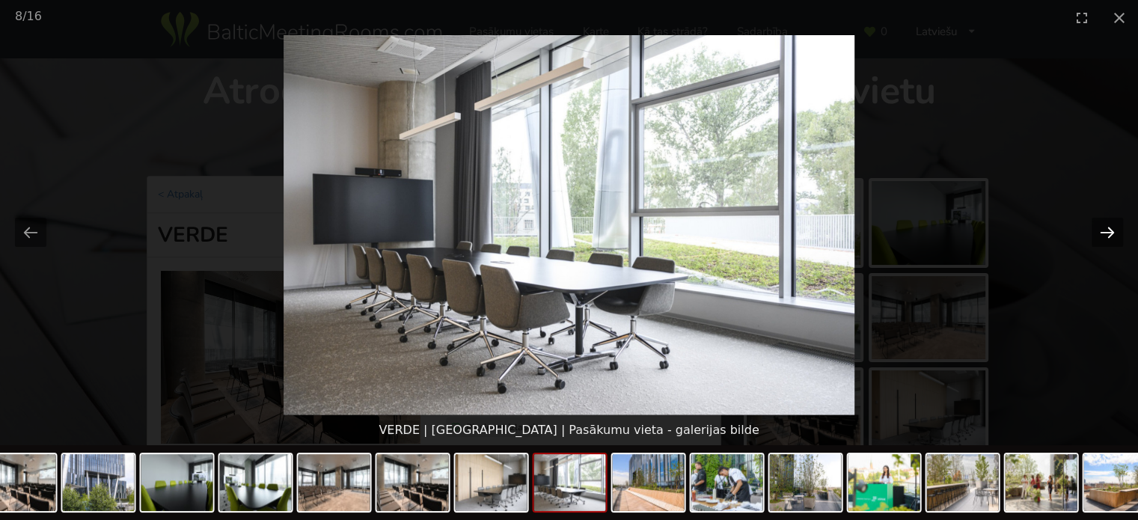
click at [1108, 230] on button "Next slide" at bounding box center [1107, 232] width 31 height 29
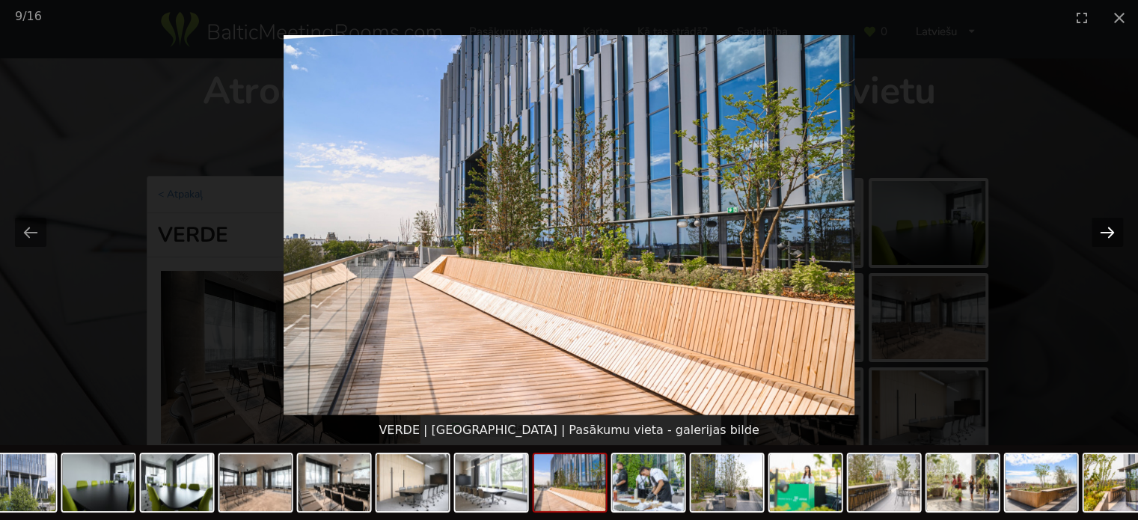
click at [1108, 230] on button "Next slide" at bounding box center [1107, 232] width 31 height 29
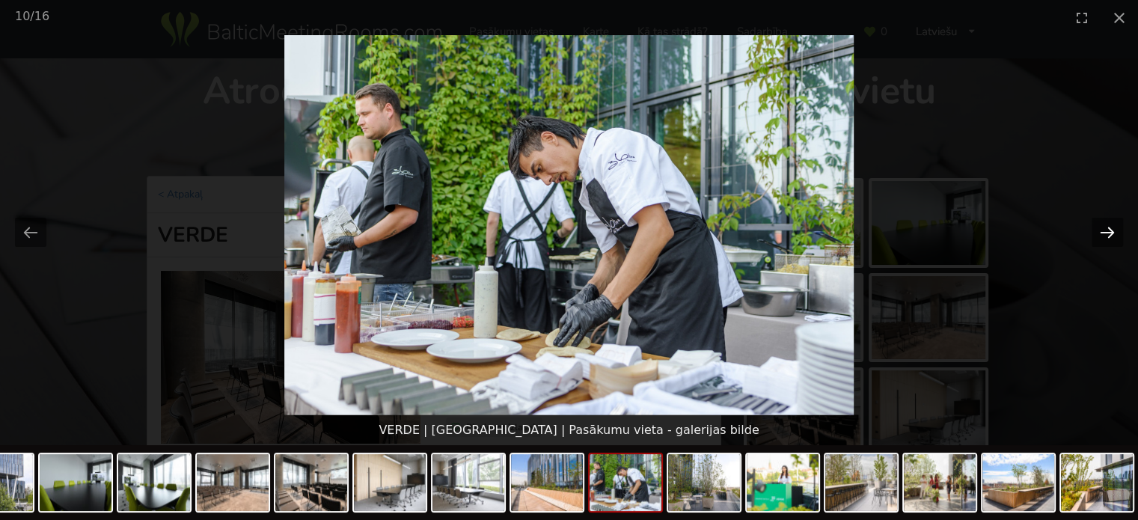
click at [1108, 230] on button "Next slide" at bounding box center [1107, 232] width 31 height 29
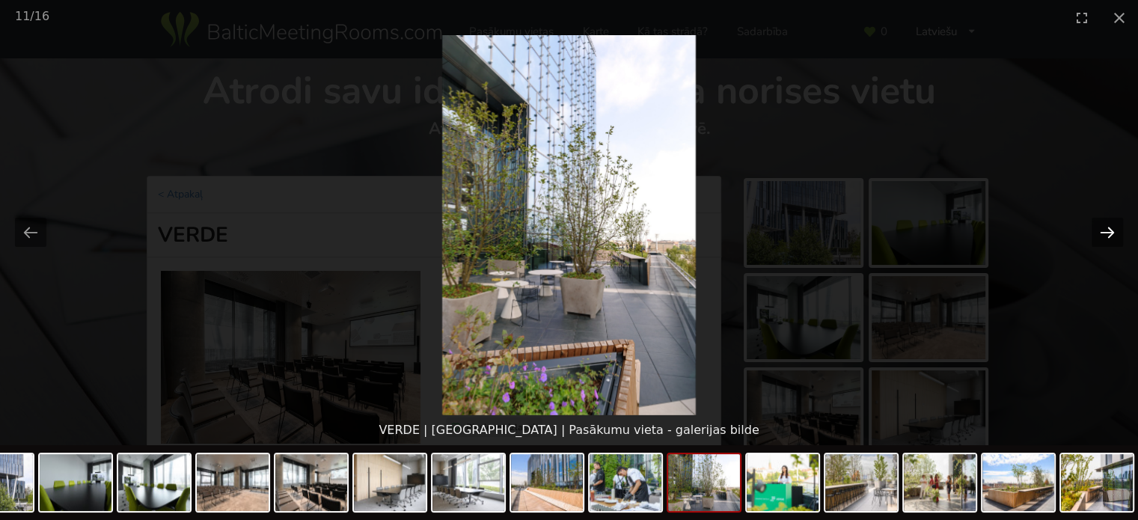
click at [1108, 230] on button "Next slide" at bounding box center [1107, 232] width 31 height 29
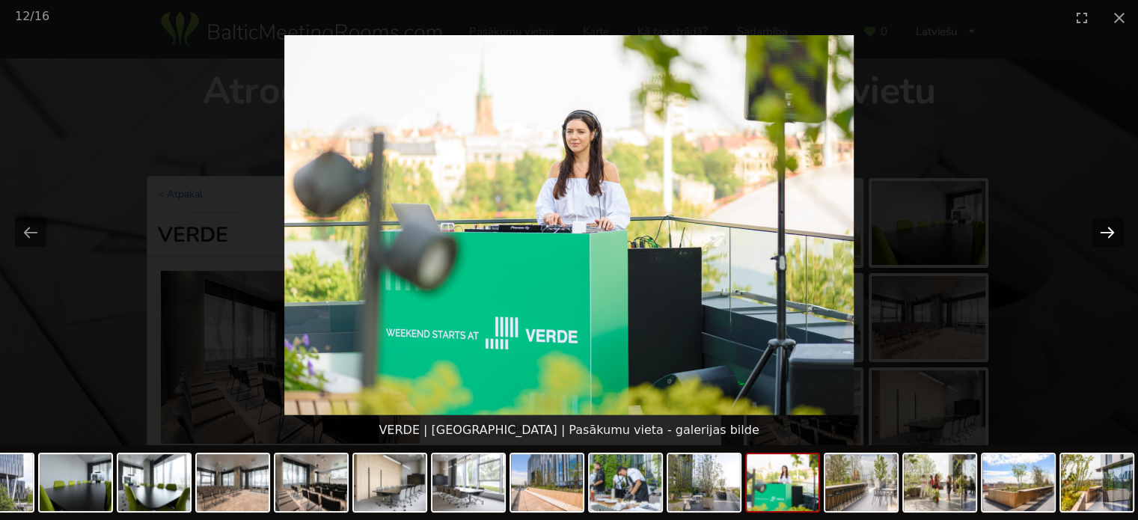
click at [1108, 230] on button "Next slide" at bounding box center [1107, 232] width 31 height 29
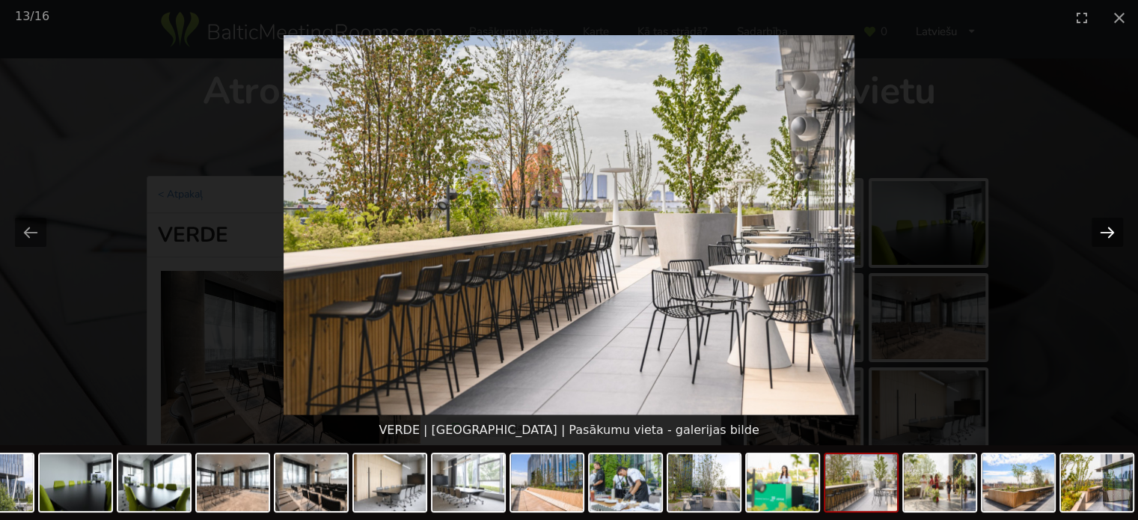
click at [1108, 230] on button "Next slide" at bounding box center [1107, 232] width 31 height 29
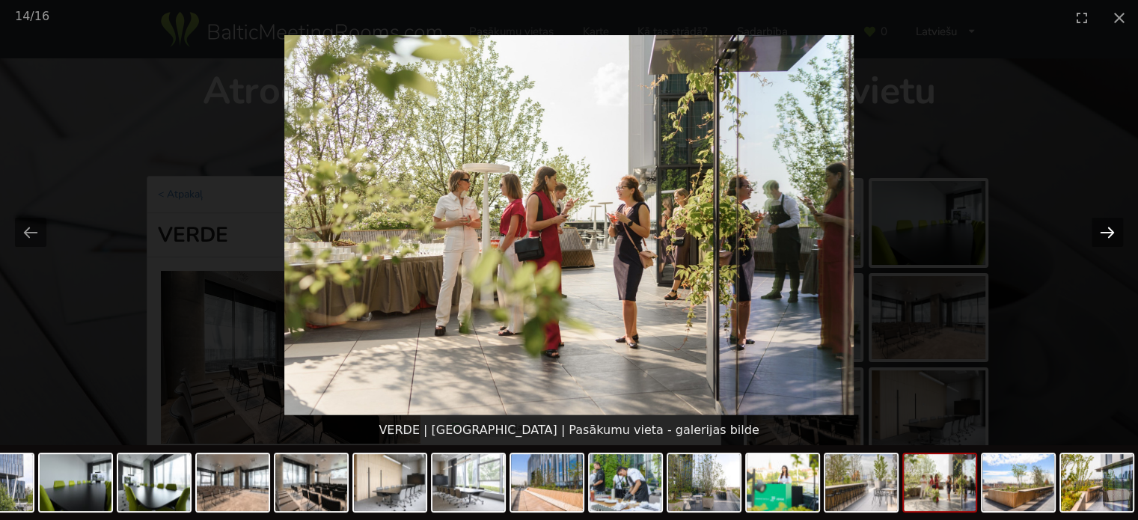
click at [1108, 230] on button "Next slide" at bounding box center [1107, 232] width 31 height 29
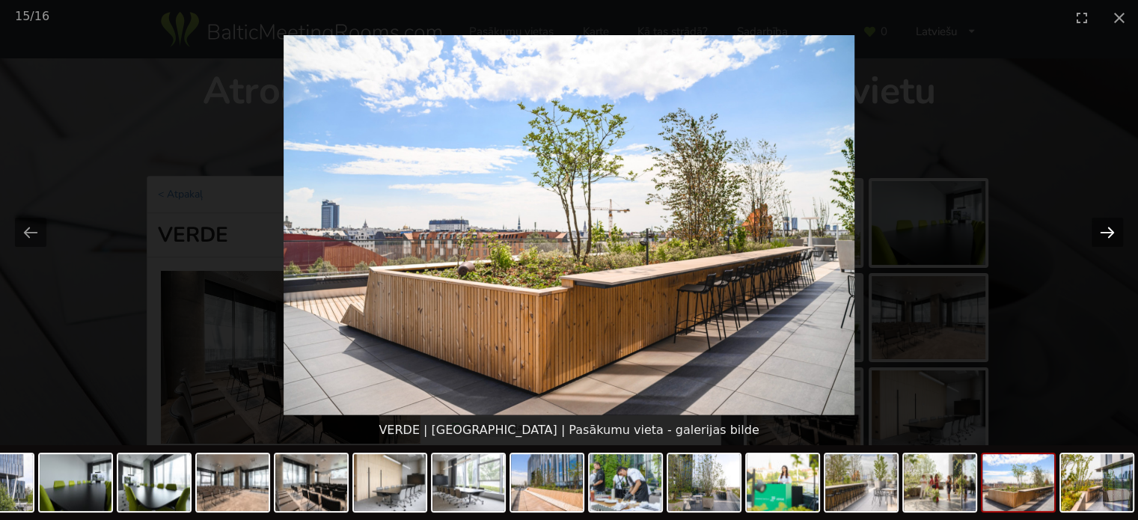
click at [1108, 230] on button "Next slide" at bounding box center [1107, 232] width 31 height 29
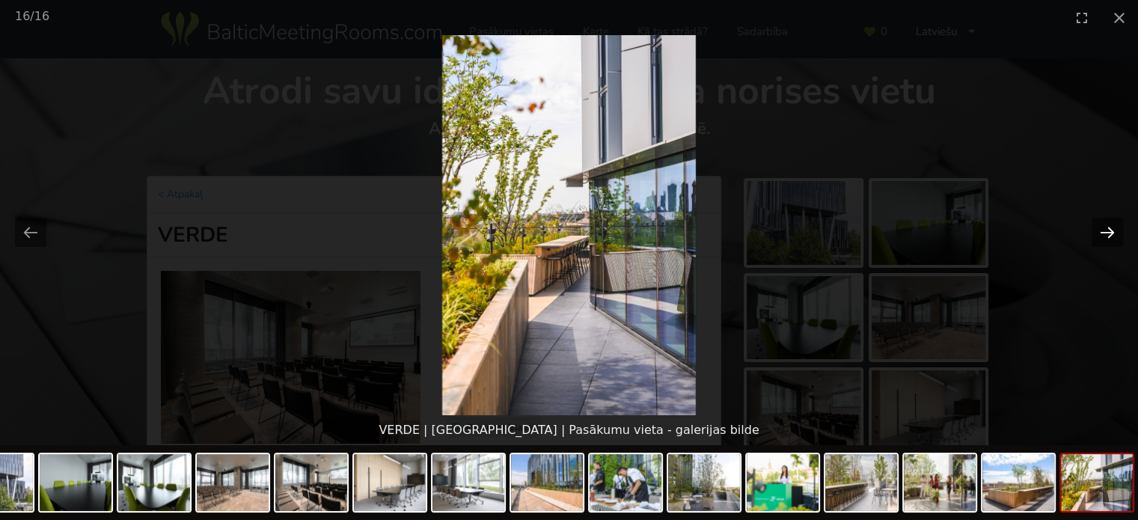
click at [1108, 230] on button "Next slide" at bounding box center [1107, 232] width 31 height 29
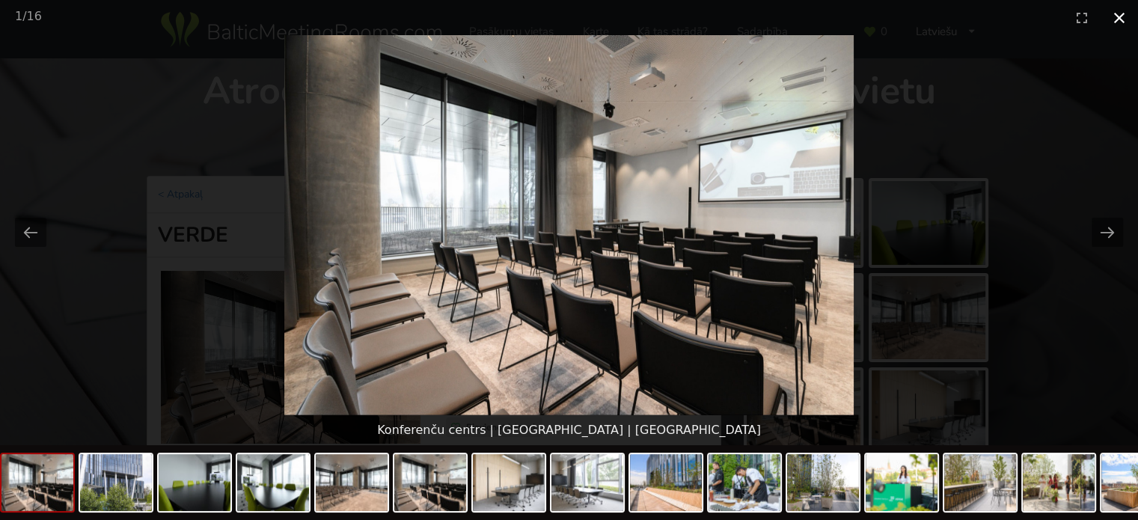
click at [1118, 19] on button "Close gallery" at bounding box center [1119, 17] width 37 height 35
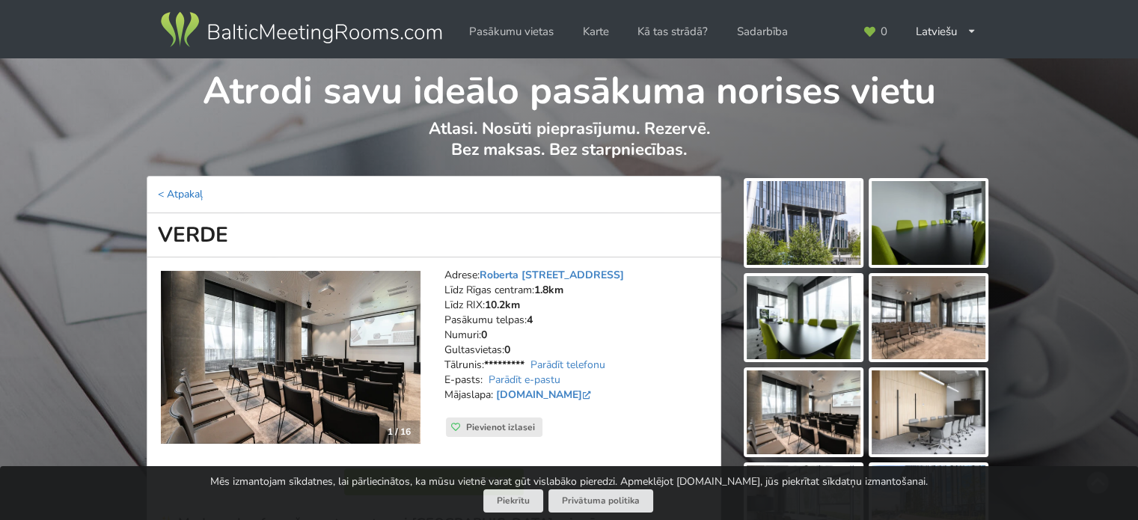
click at [177, 192] on link "< Atpakaļ" at bounding box center [180, 194] width 45 height 14
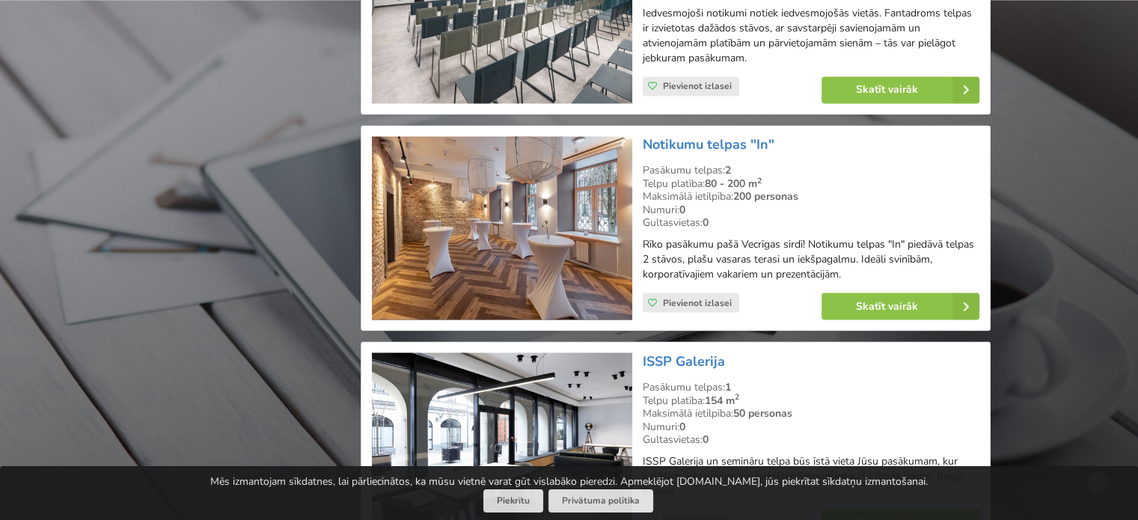
scroll to position [2544, 0]
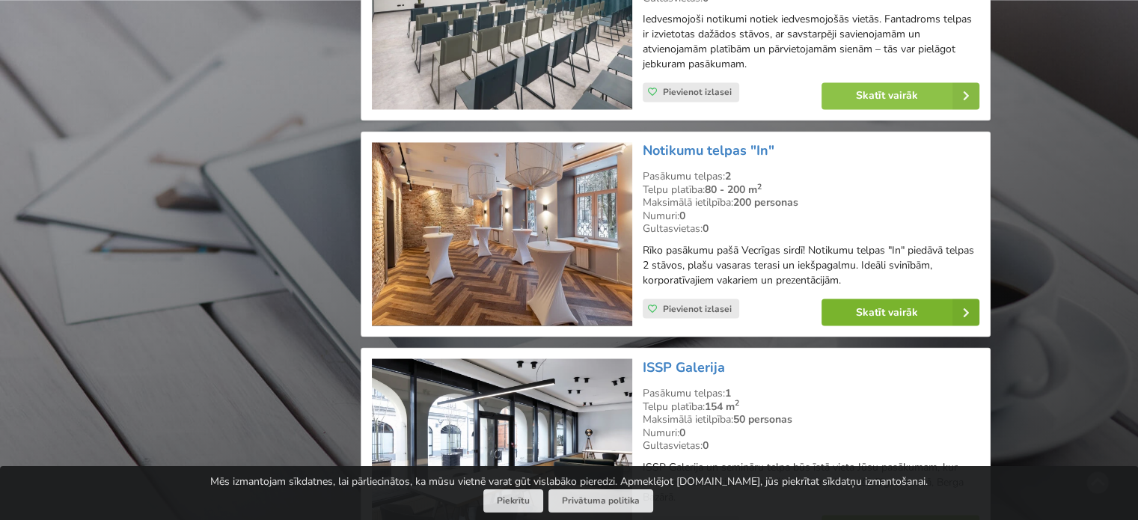
click at [886, 316] on link "Skatīt vairāk" at bounding box center [901, 312] width 158 height 27
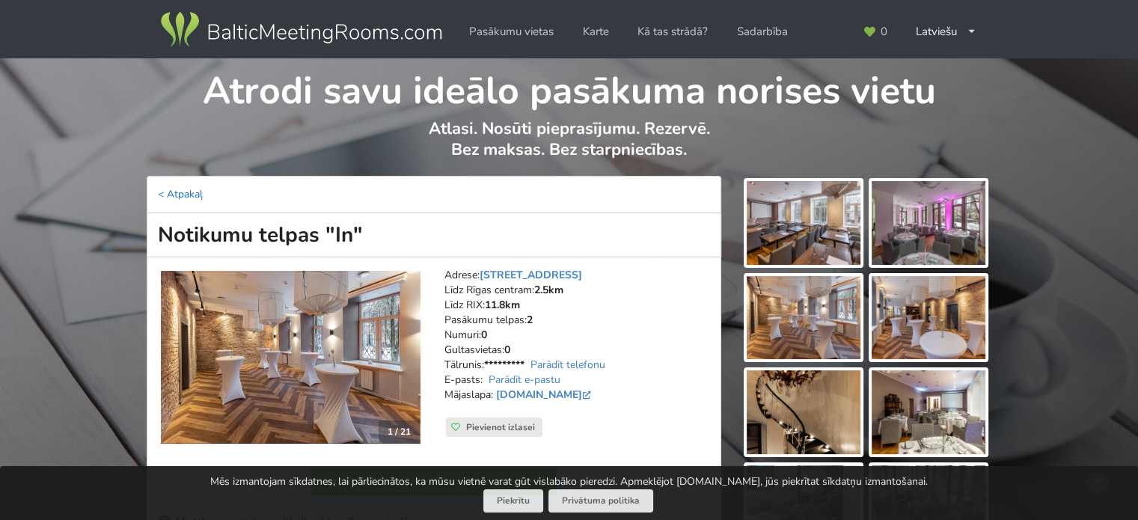
click at [159, 192] on link "< Atpakaļ" at bounding box center [180, 194] width 45 height 14
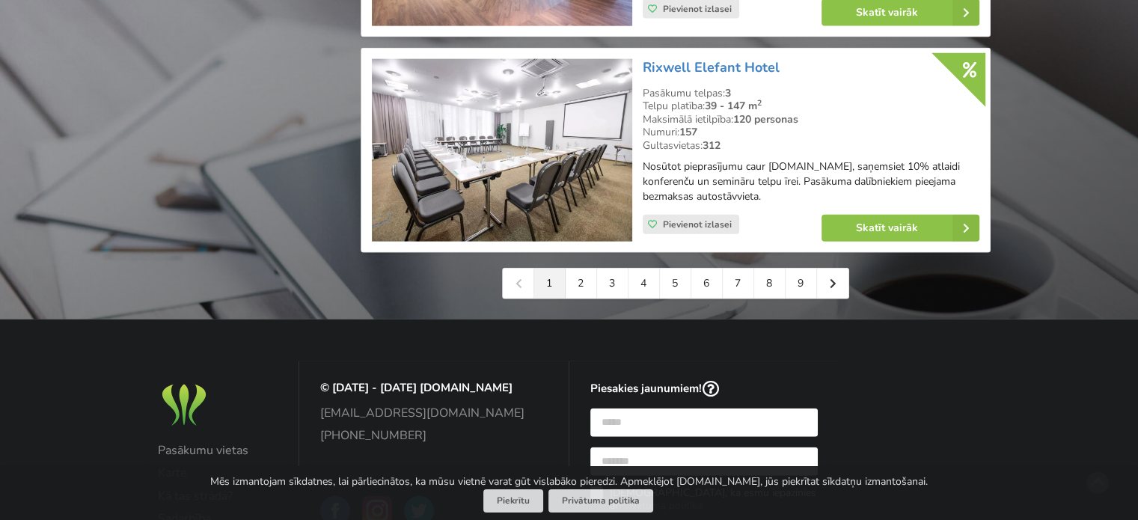
scroll to position [3517, 0]
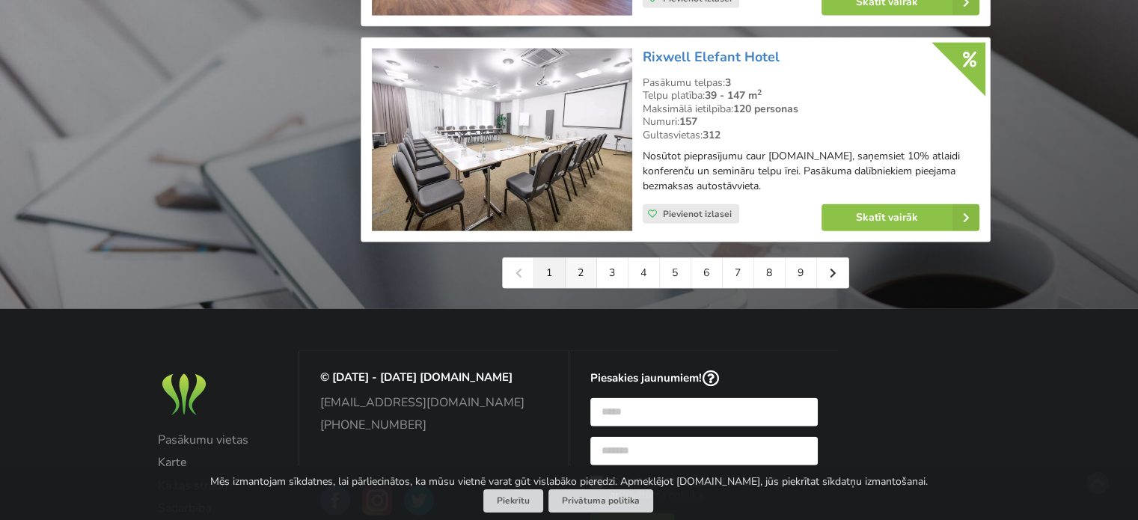
click at [581, 281] on link "2" at bounding box center [581, 273] width 31 height 30
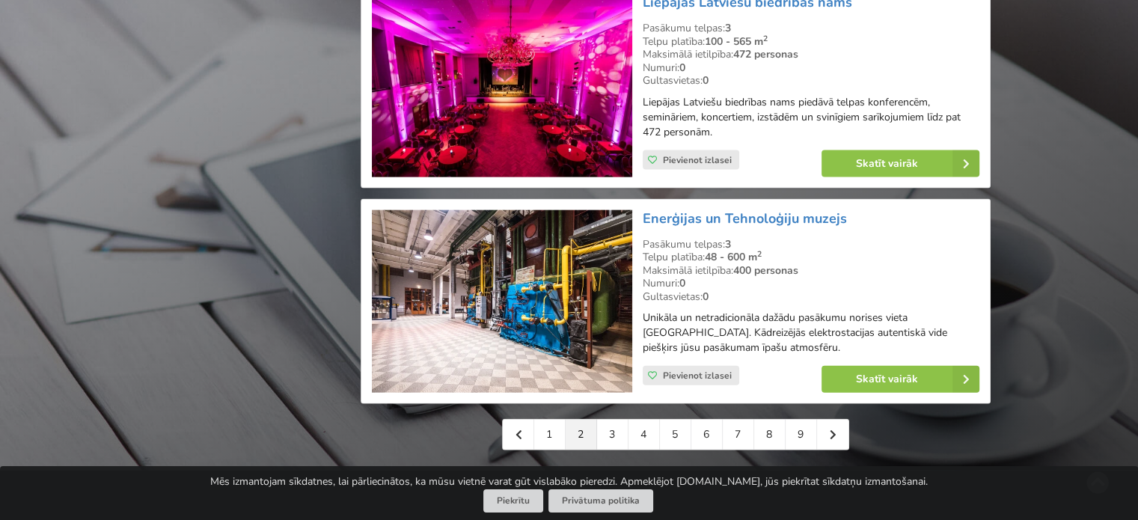
scroll to position [3367, 0]
